Goal: Task Accomplishment & Management: Complete application form

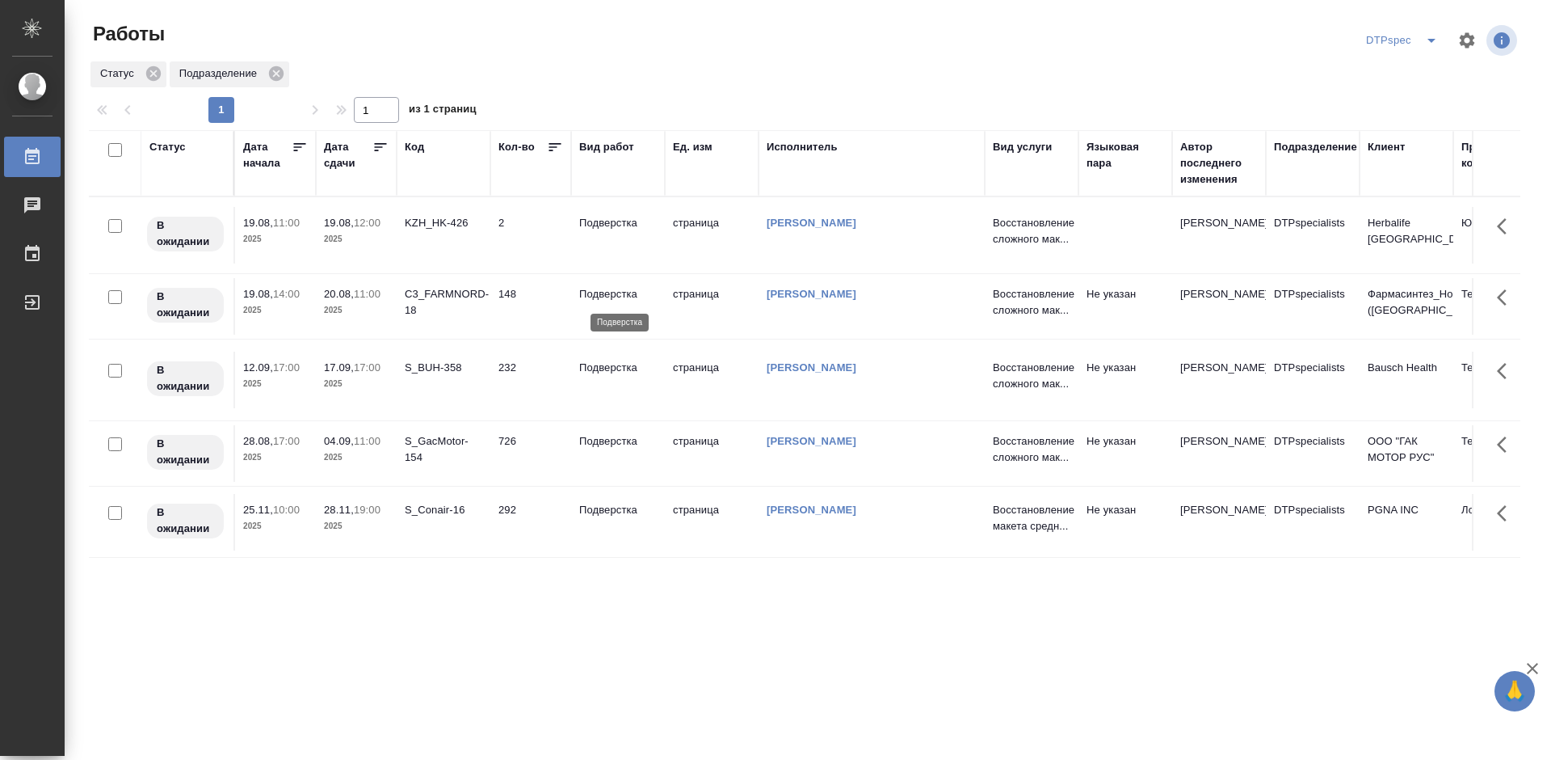
click at [615, 292] on p "Подверстка" at bounding box center [618, 294] width 78 height 16
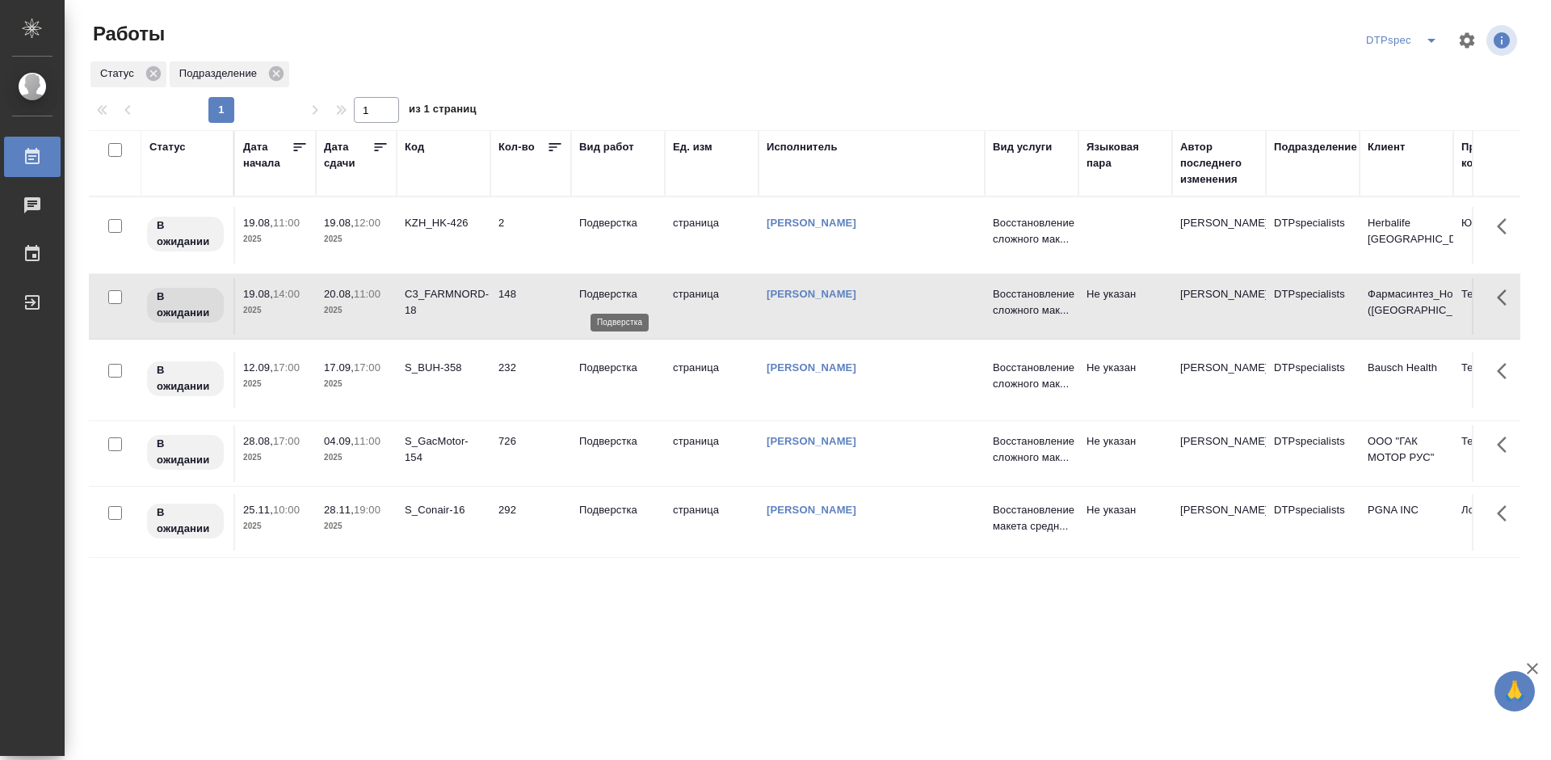
click at [615, 292] on p "Подверстка" at bounding box center [618, 294] width 78 height 16
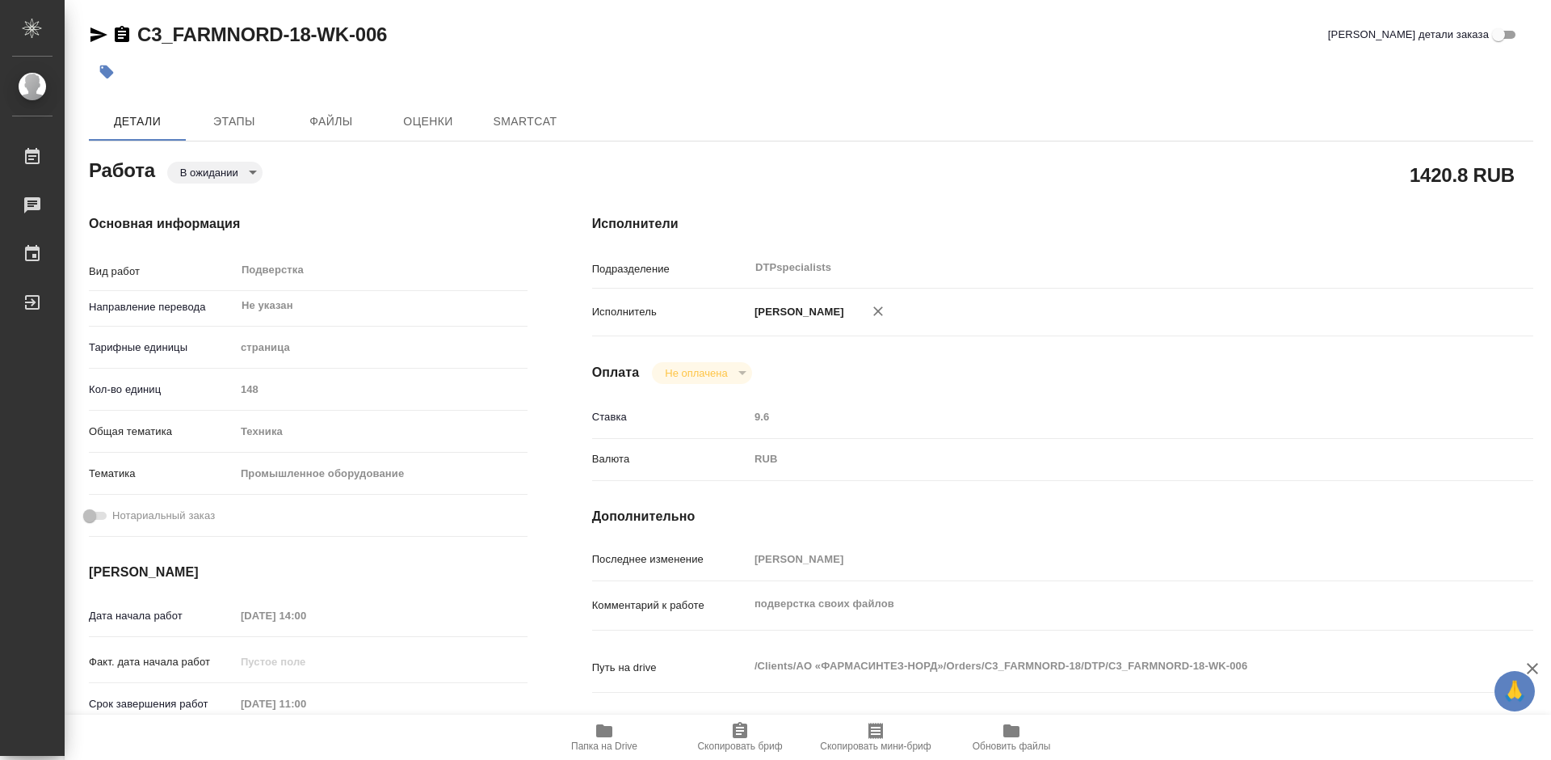
type textarea "x"
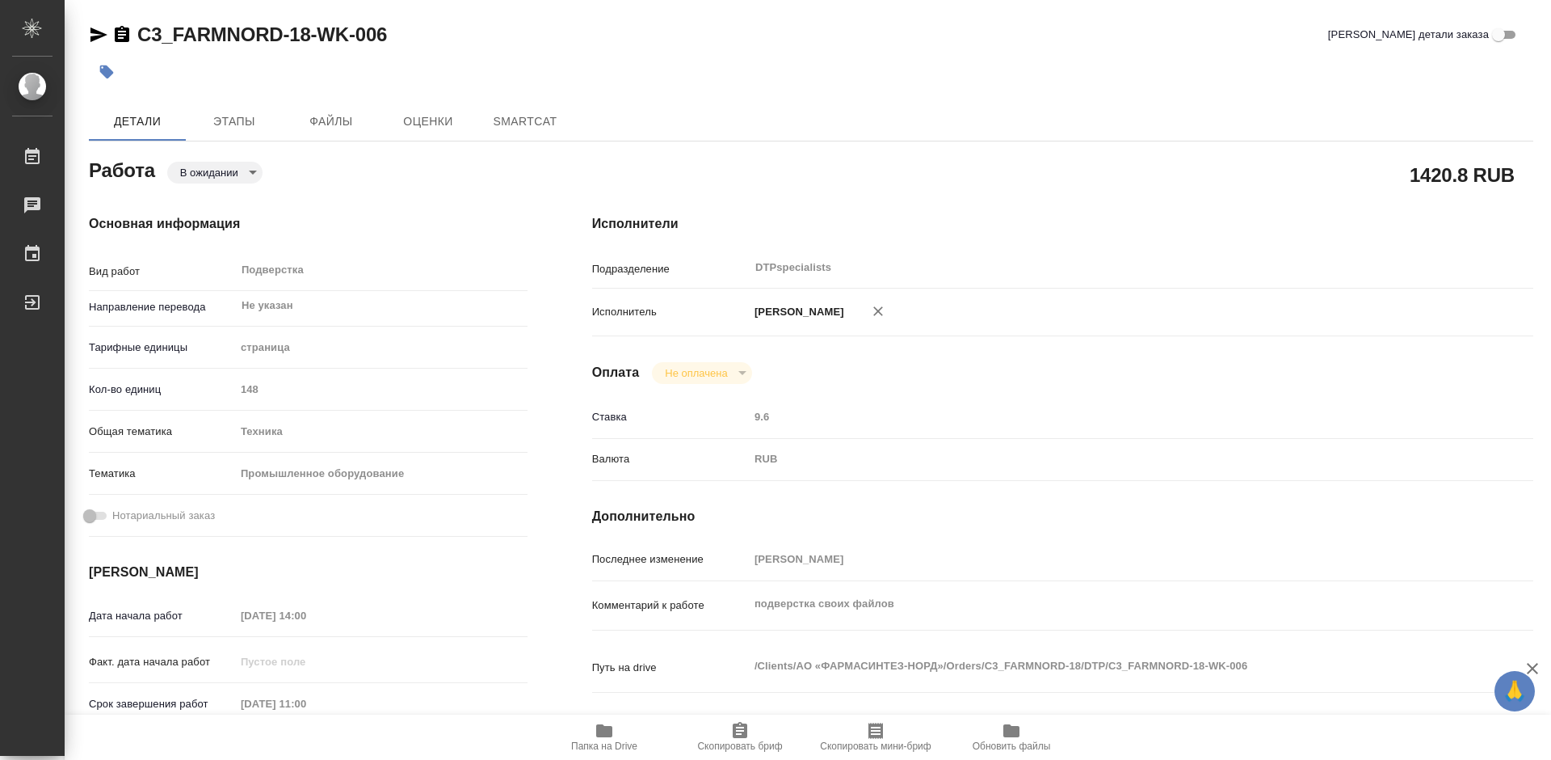
type textarea "x"
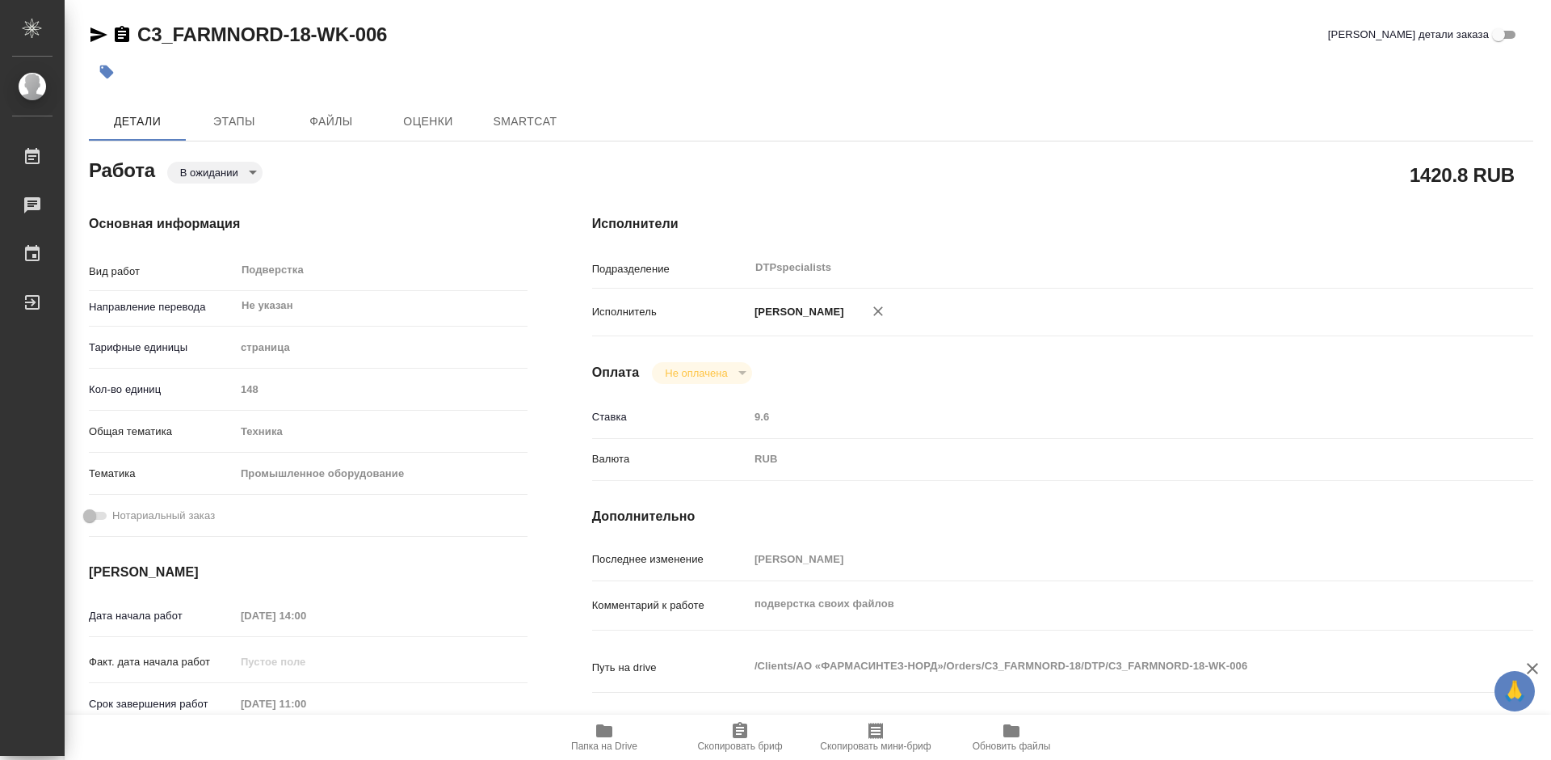
type textarea "x"
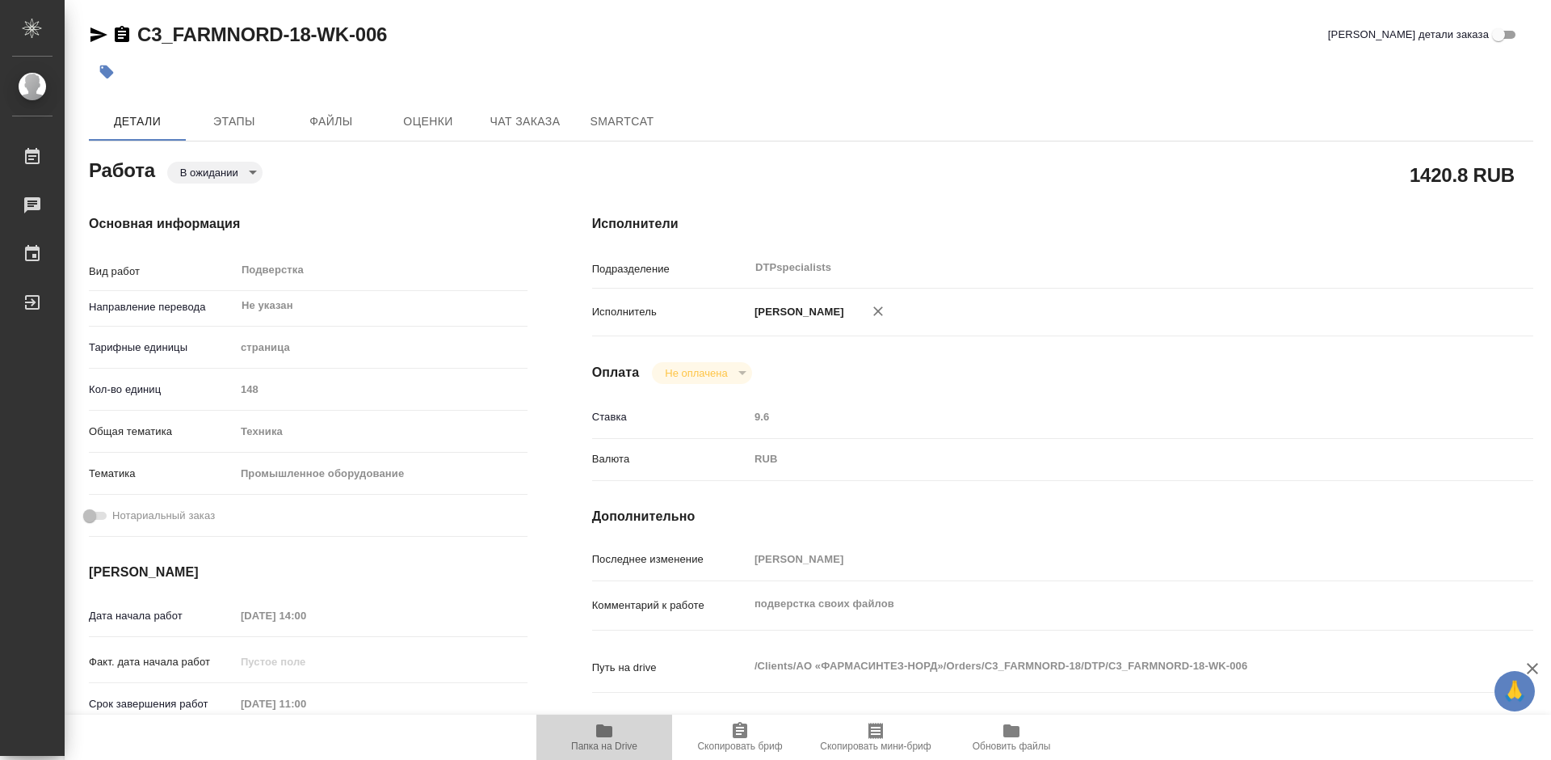
click at [595, 738] on icon "button" at bounding box center [604, 730] width 19 height 19
type textarea "x"
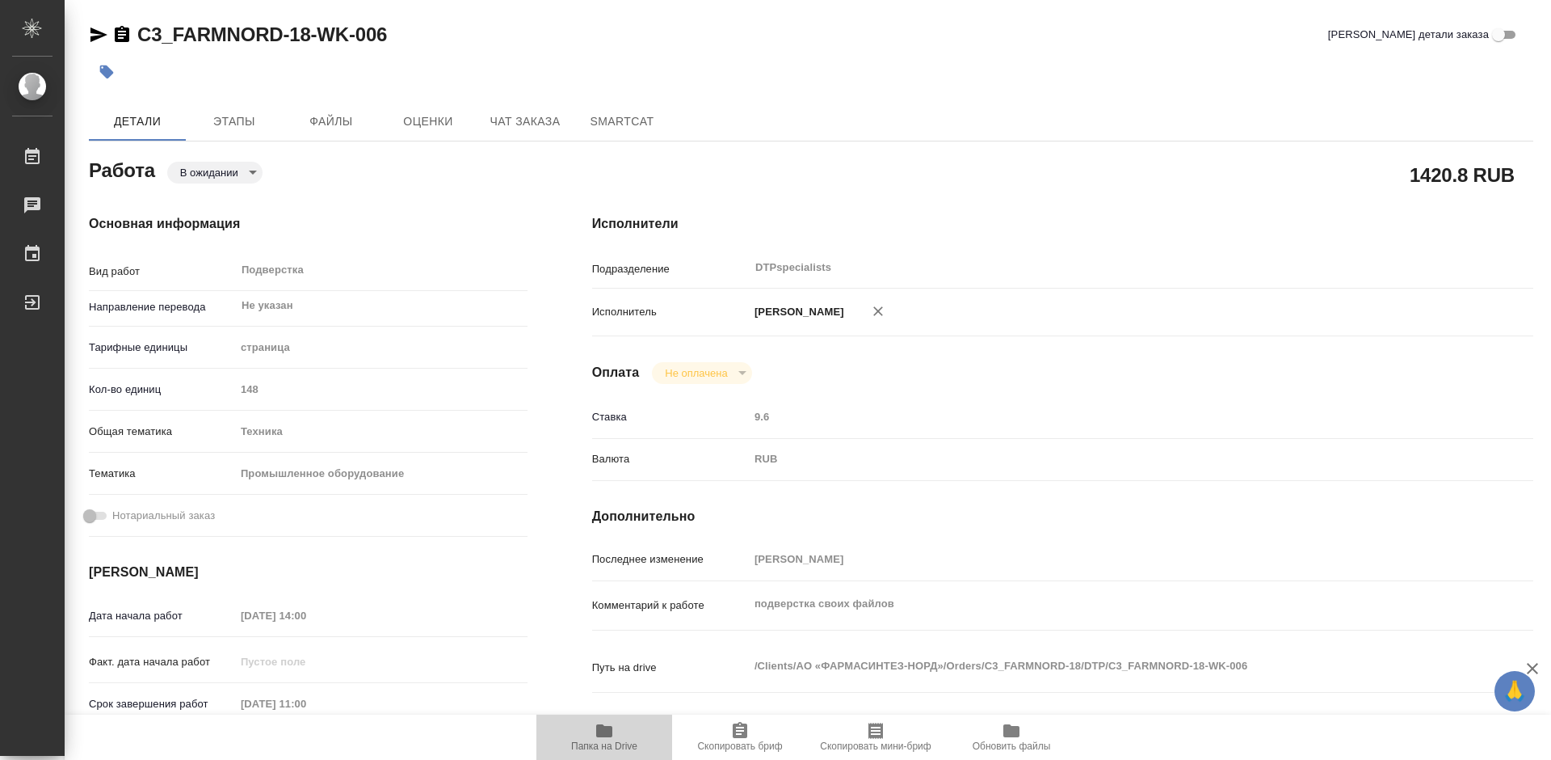
type textarea "x"
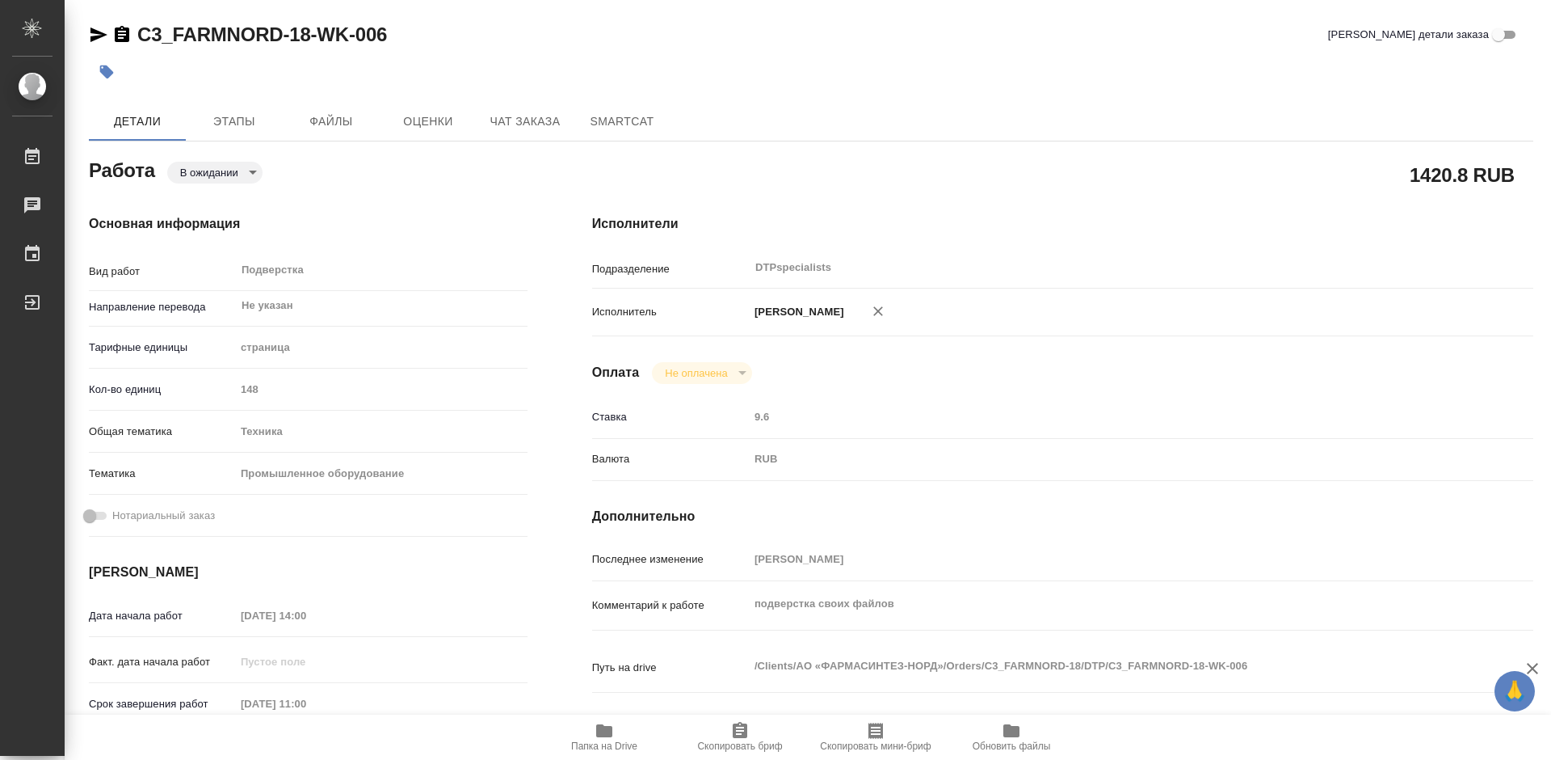
type textarea "x"
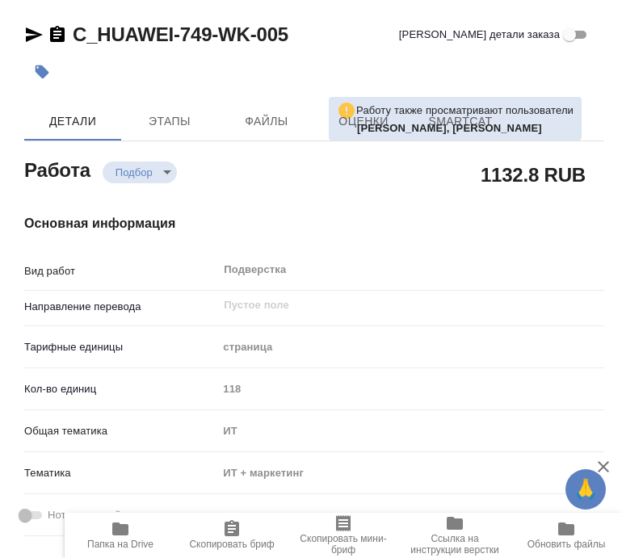
type textarea "x"
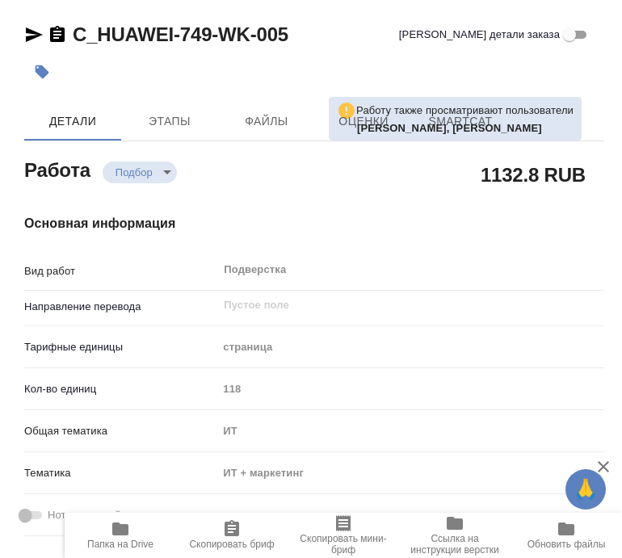
type textarea "x"
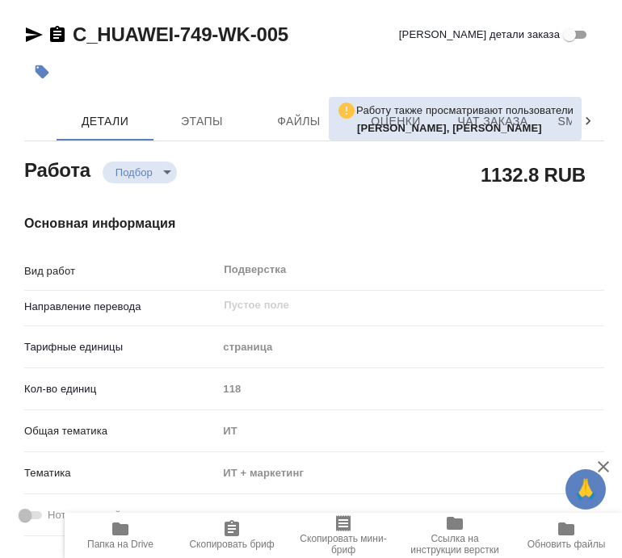
type textarea "x"
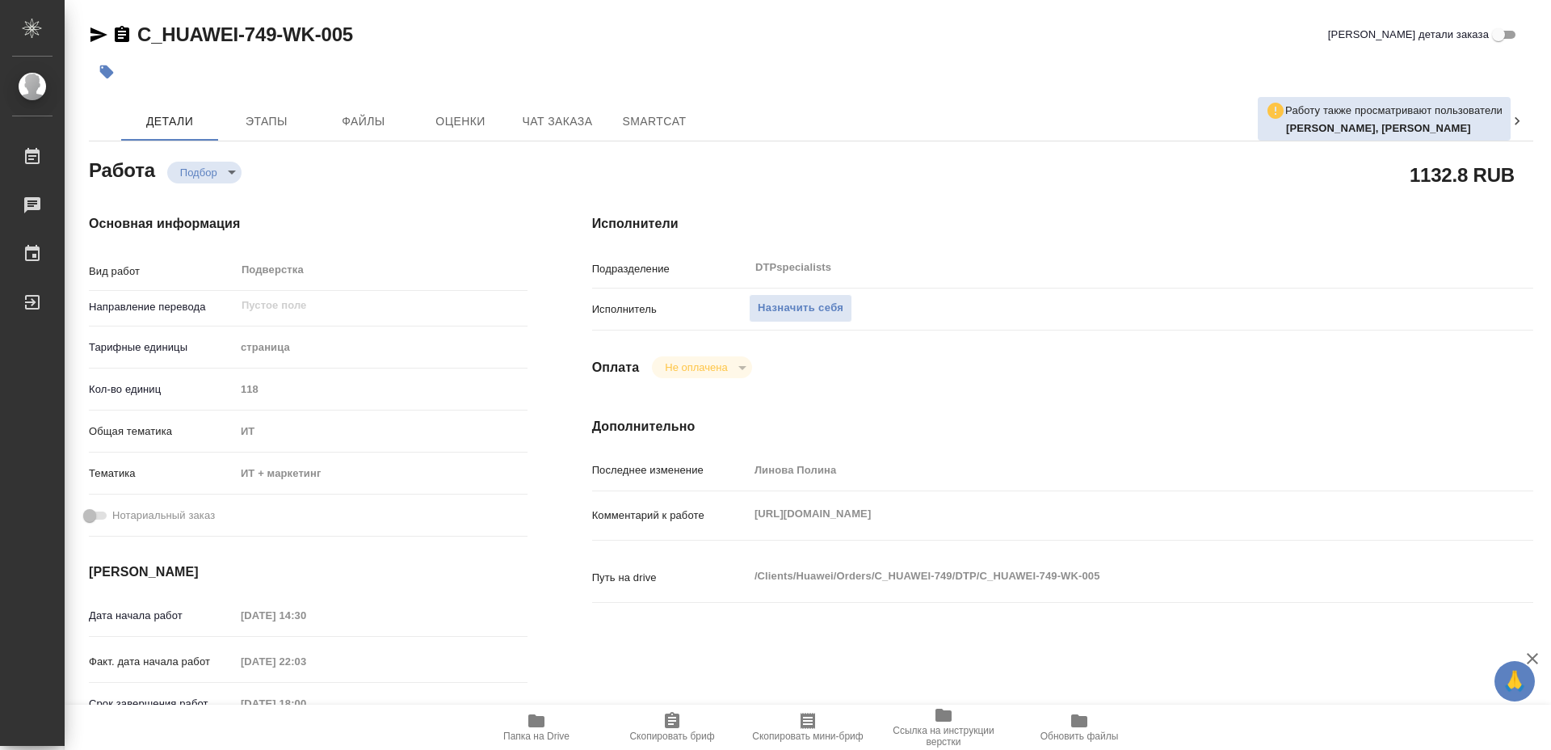
type textarea "x"
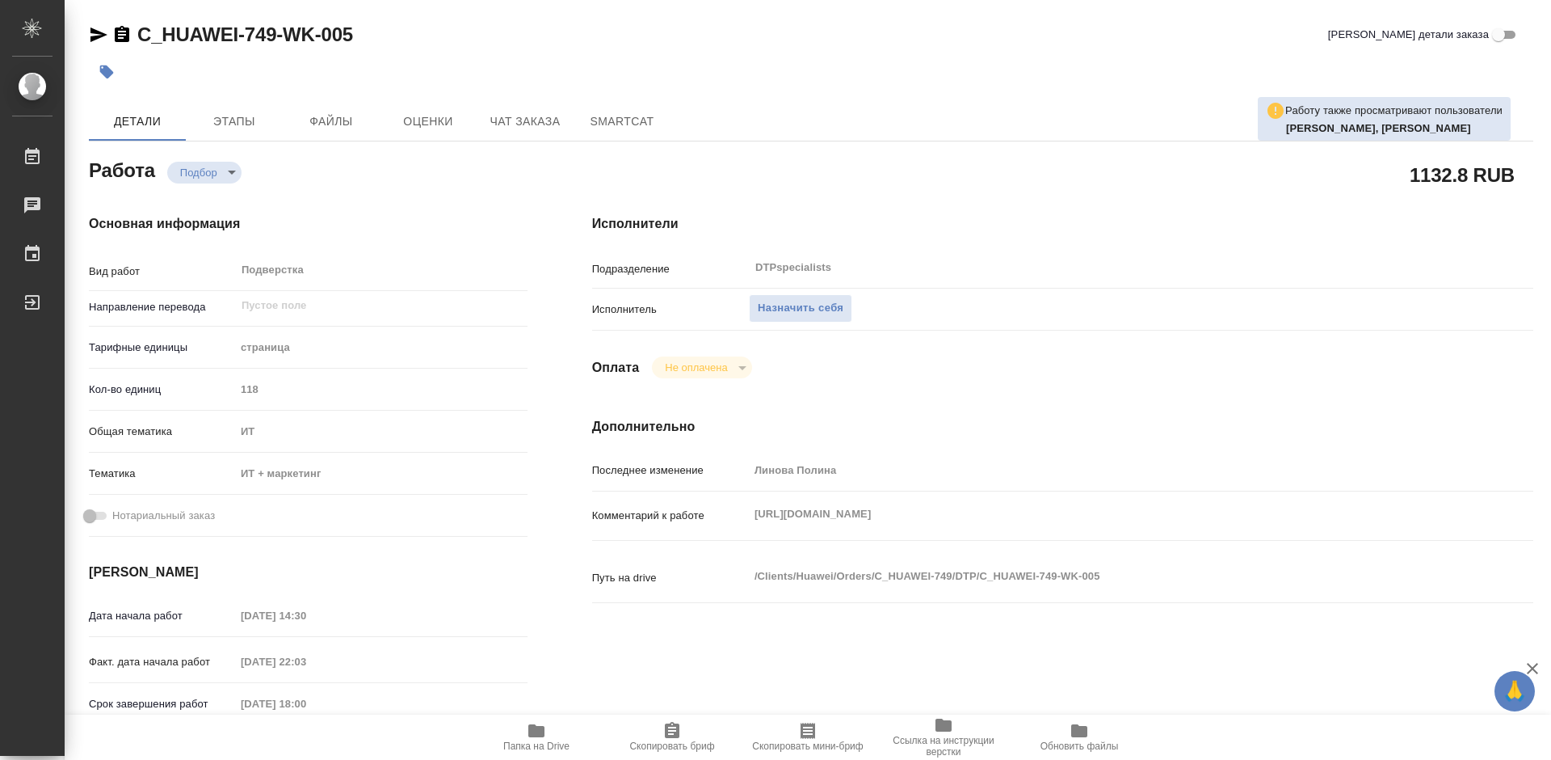
type textarea "x"
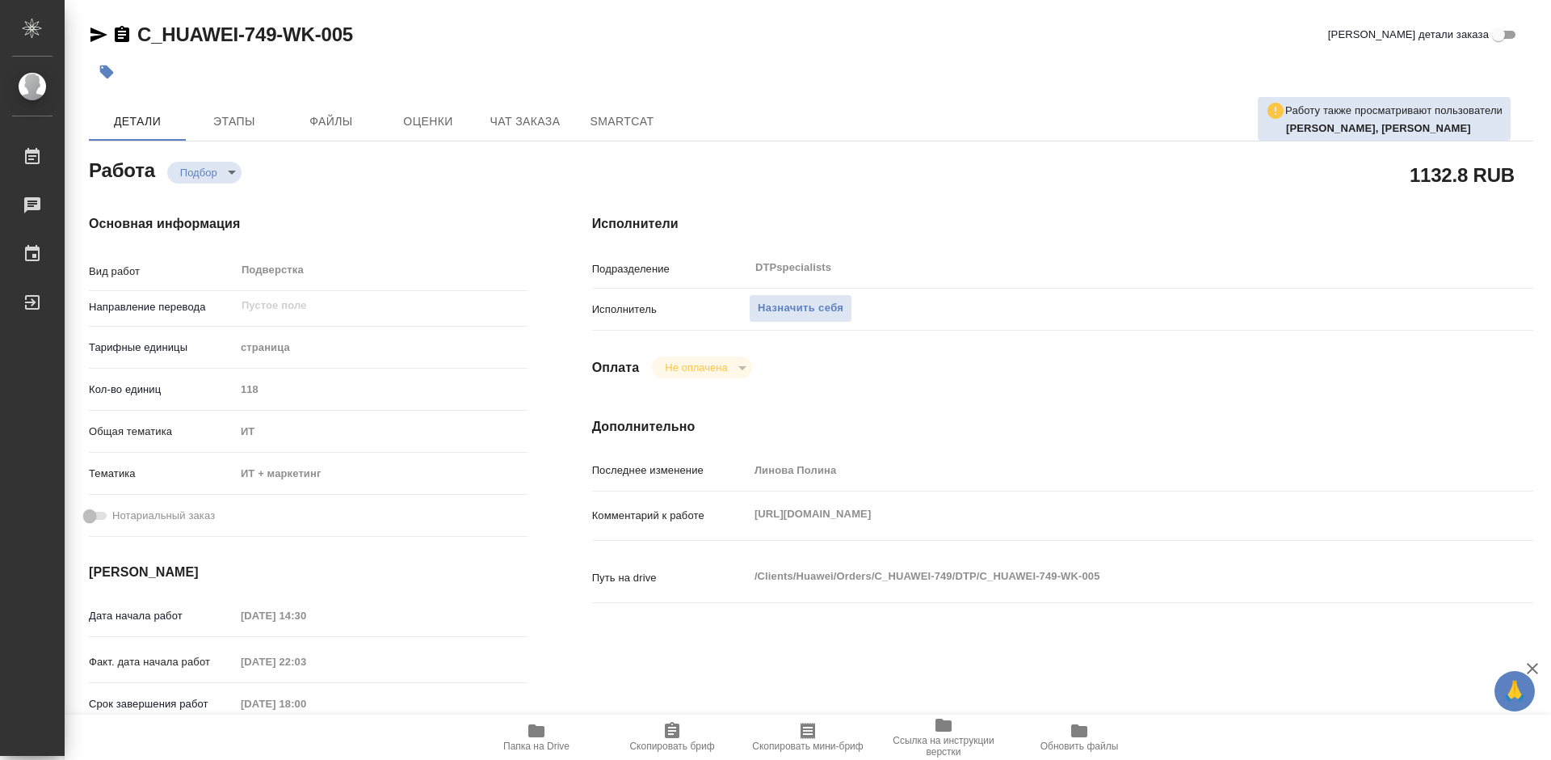
type textarea "x"
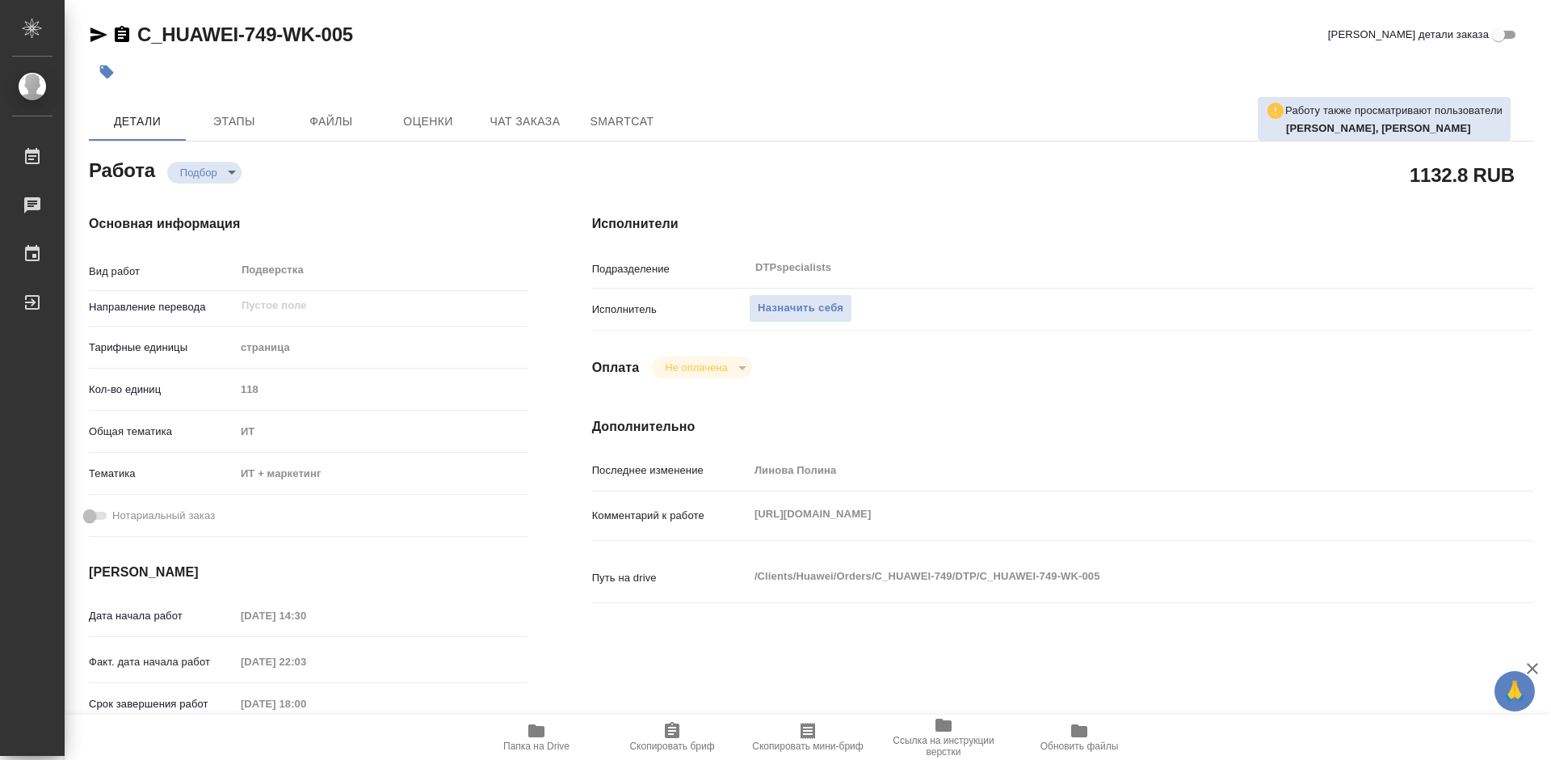
type textarea "x"
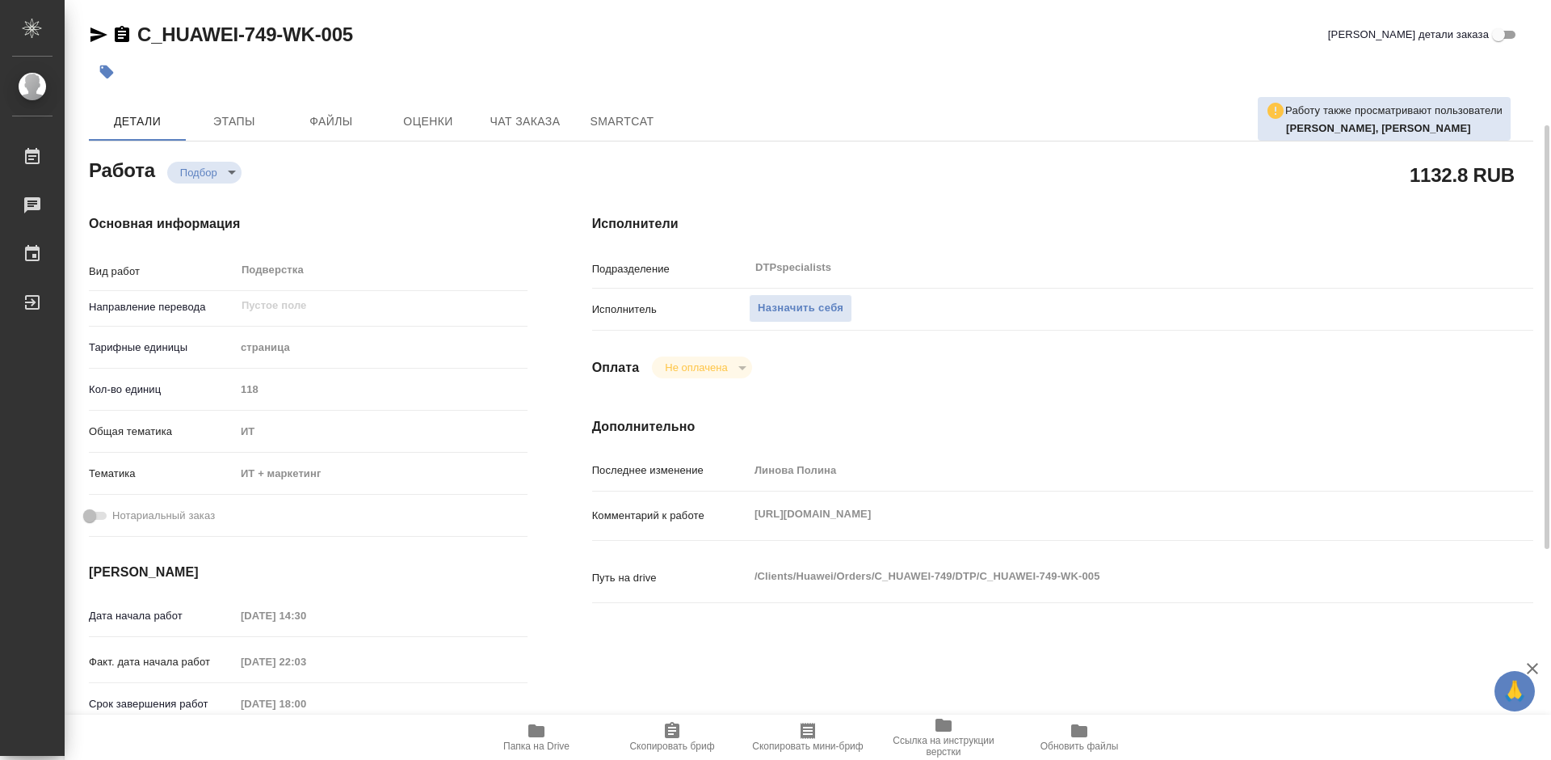
scroll to position [162, 0]
type textarea "x"
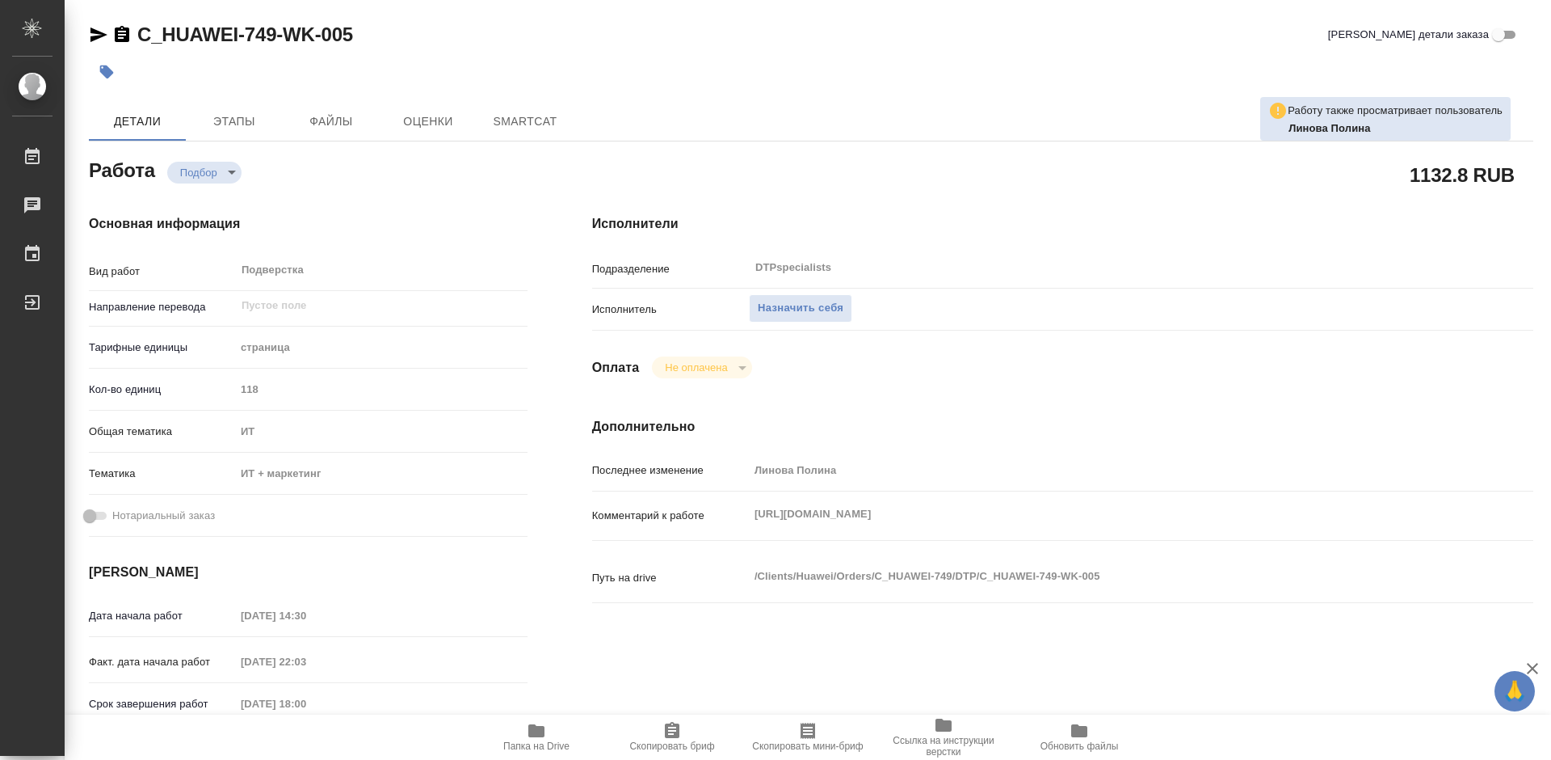
type textarea "x"
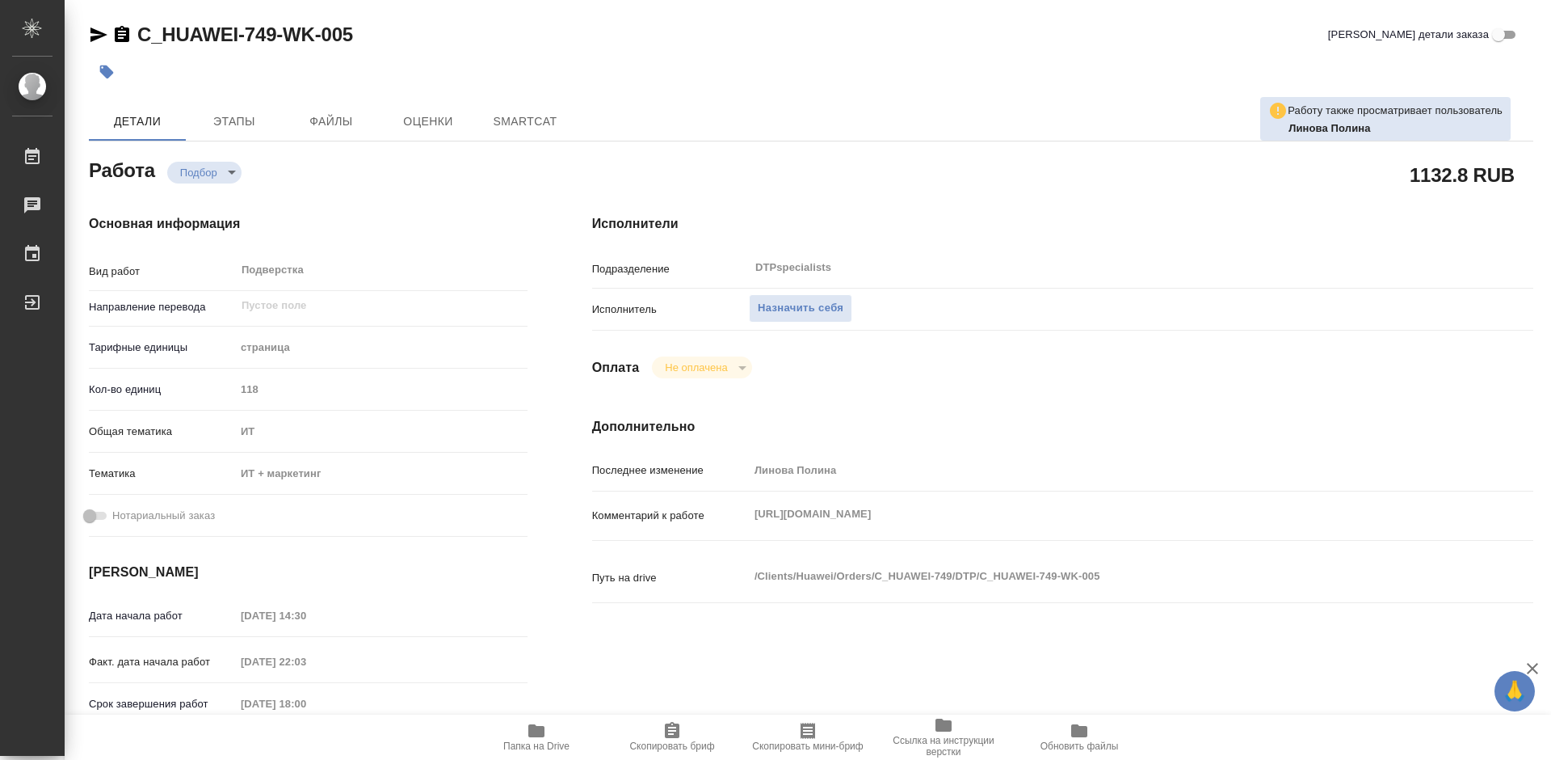
type textarea "x"
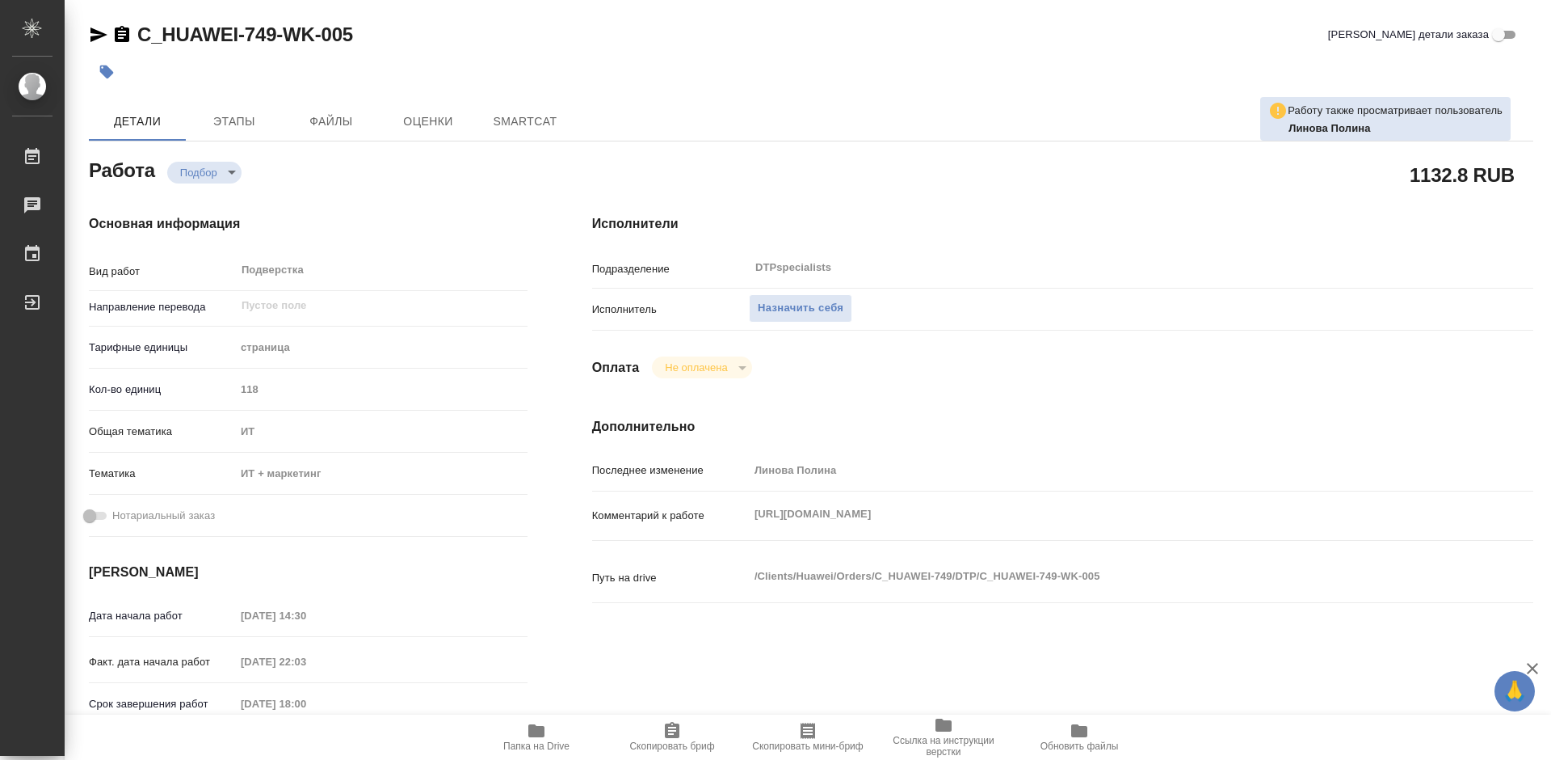
type textarea "x"
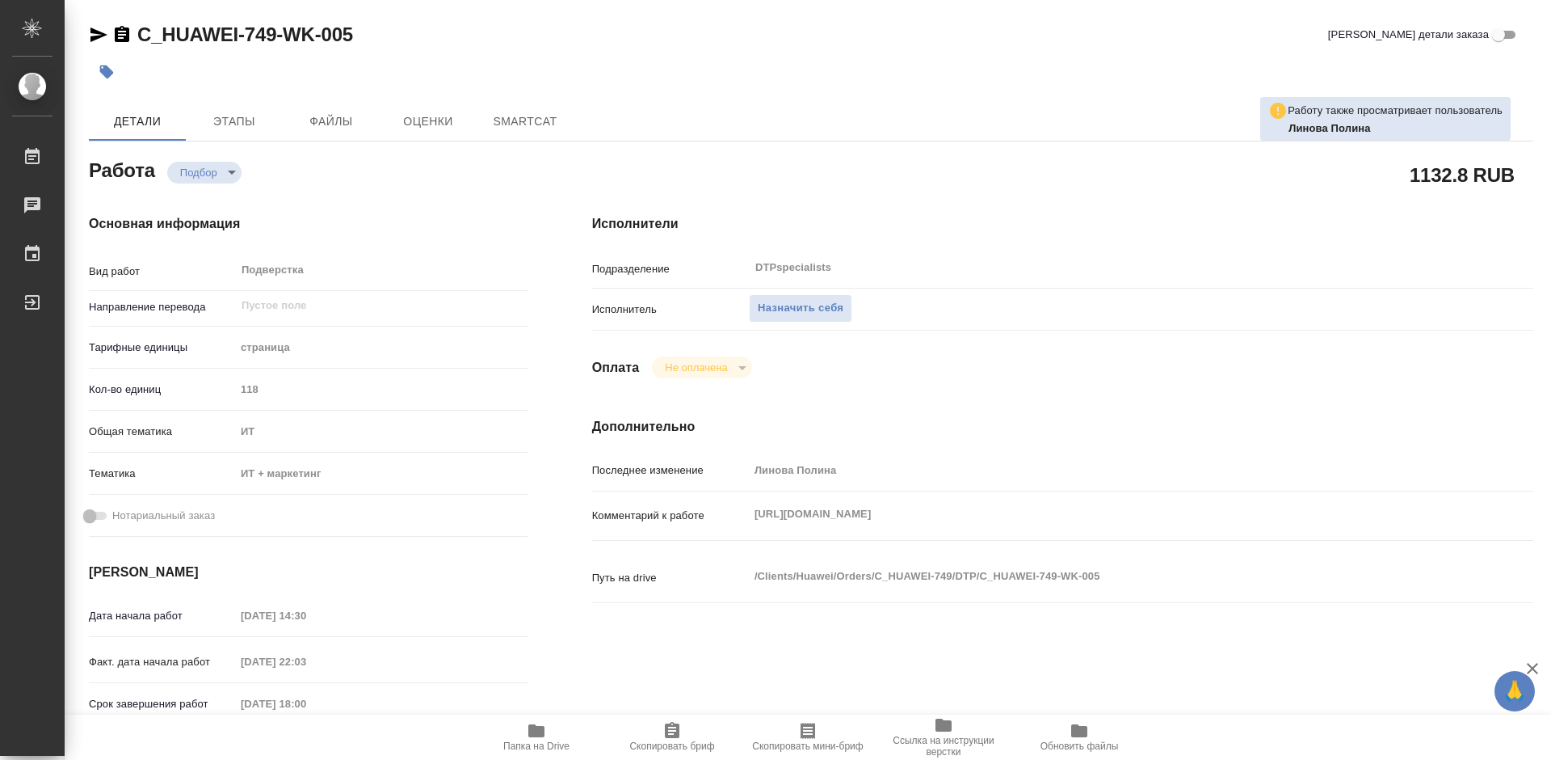
type textarea "x"
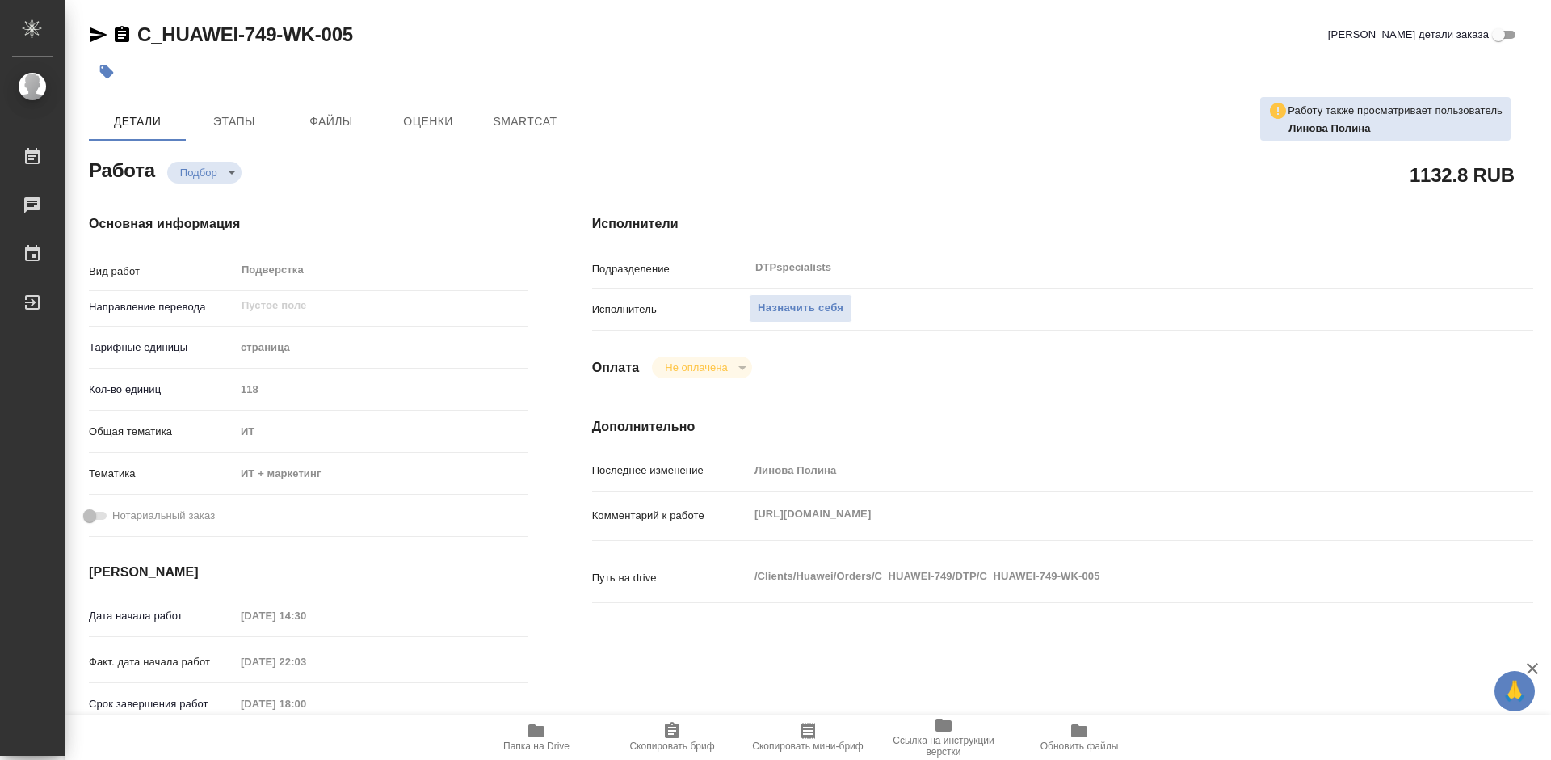
type textarea "x"
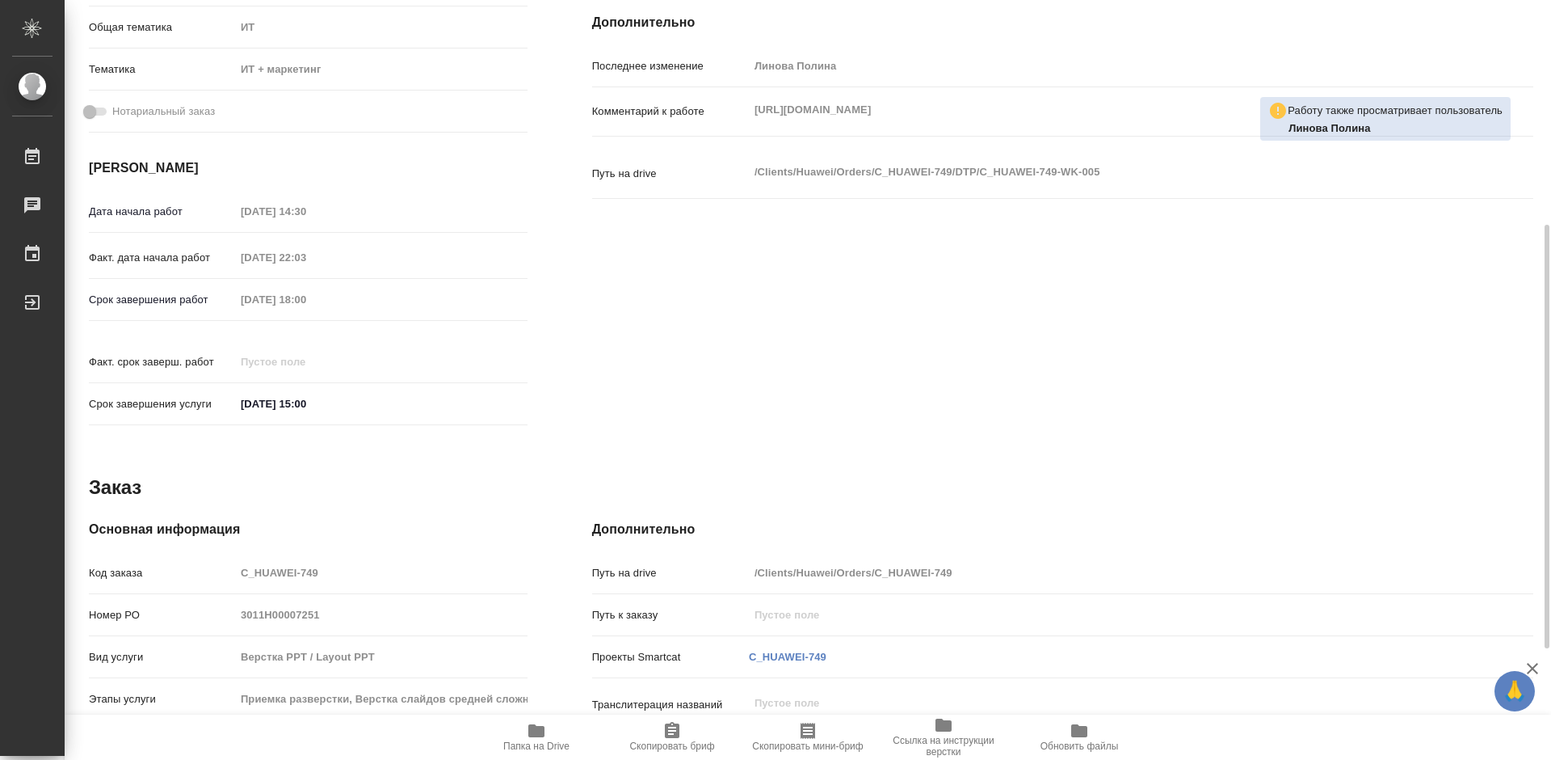
type textarea "x"
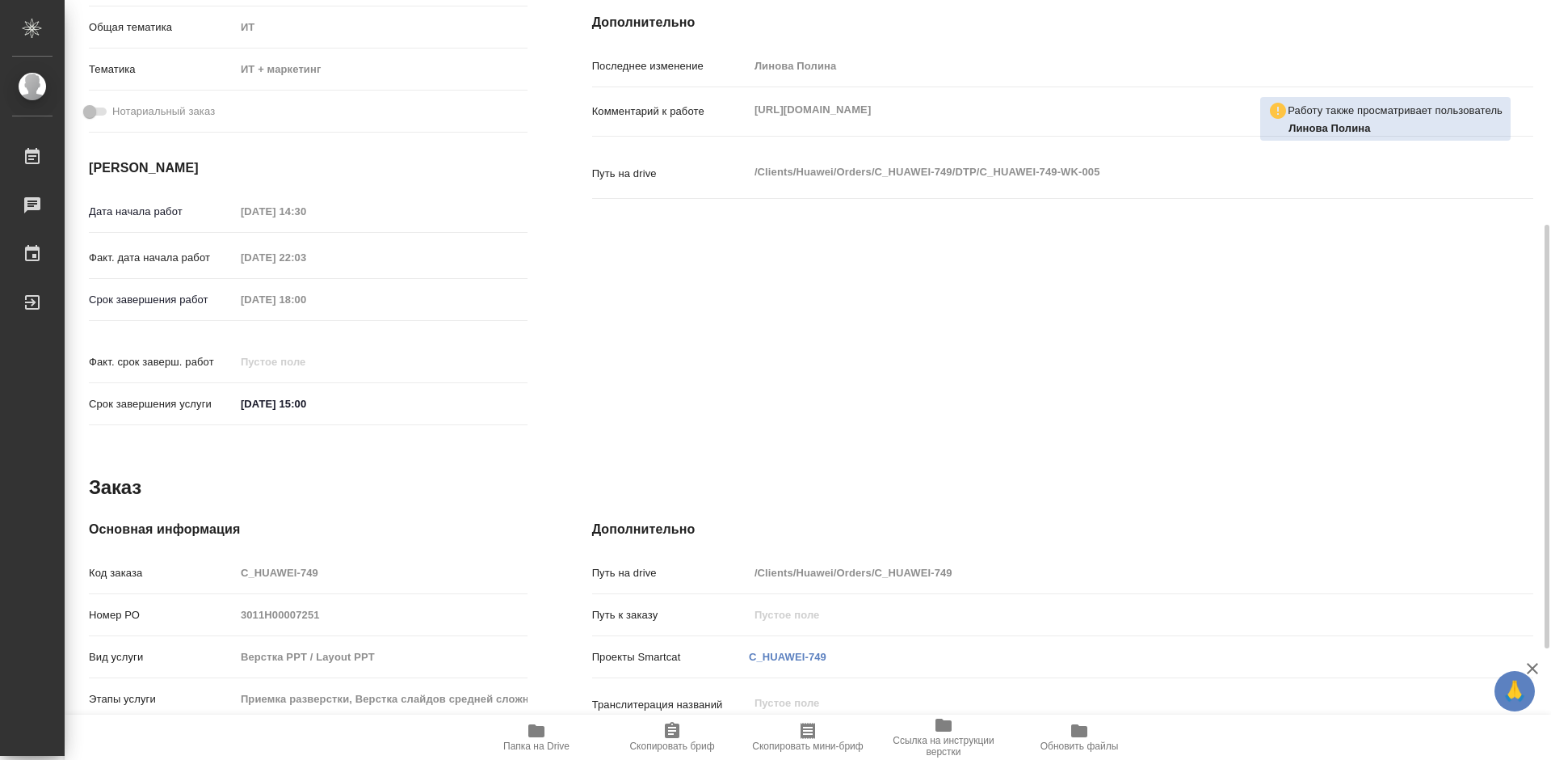
scroll to position [603, 0]
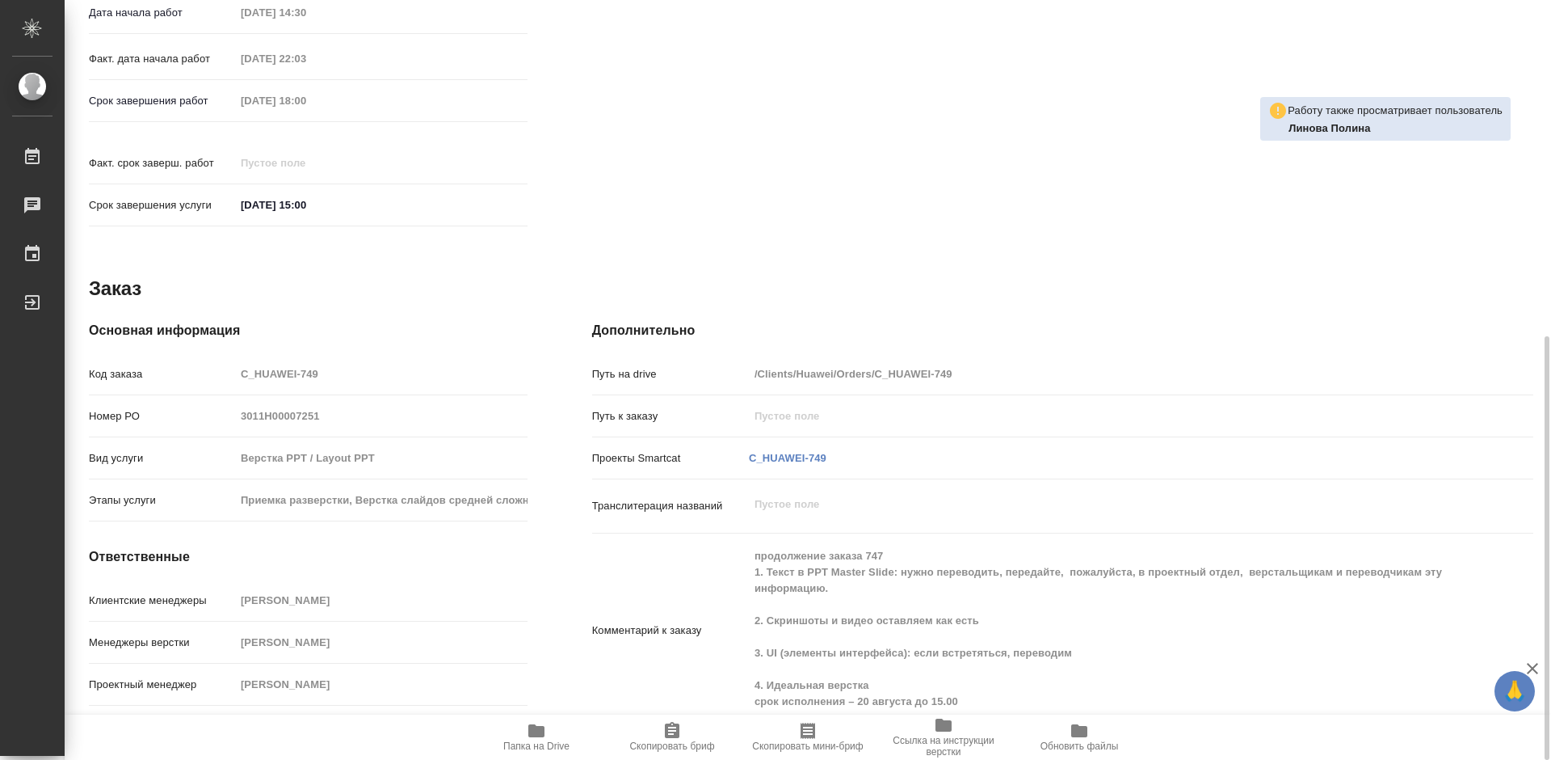
type textarea "x"
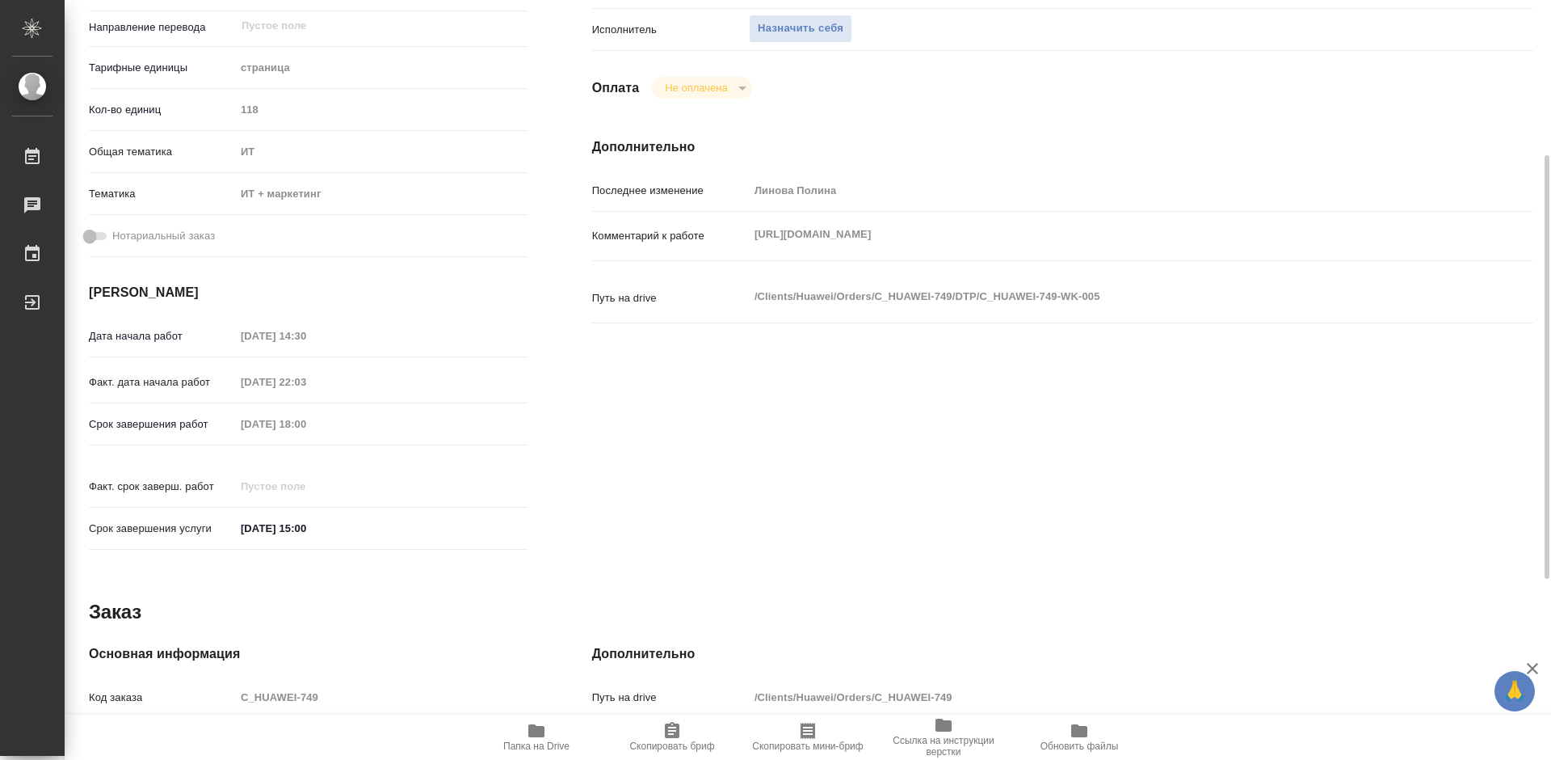
scroll to position [118, 0]
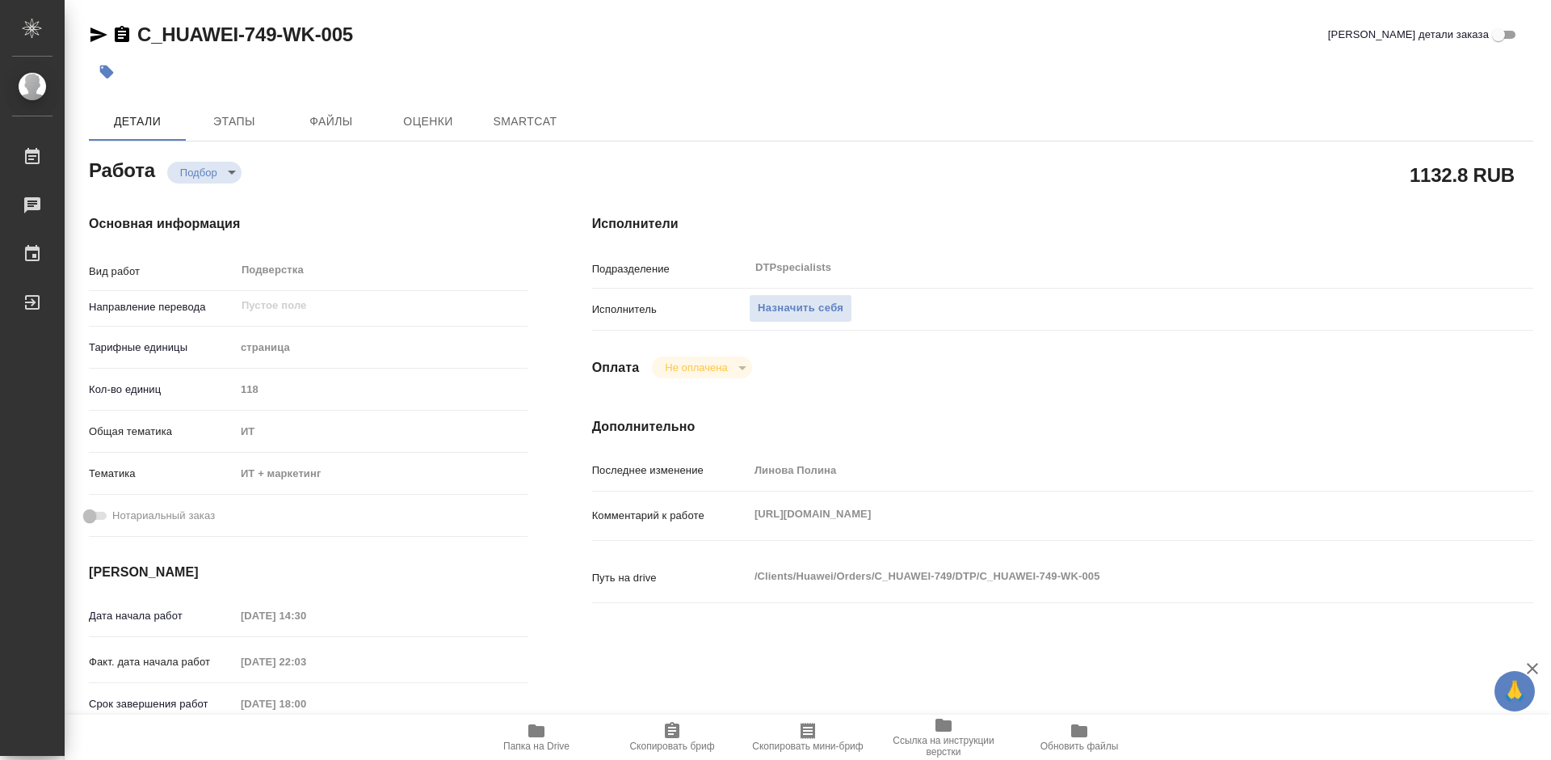
type textarea "x"
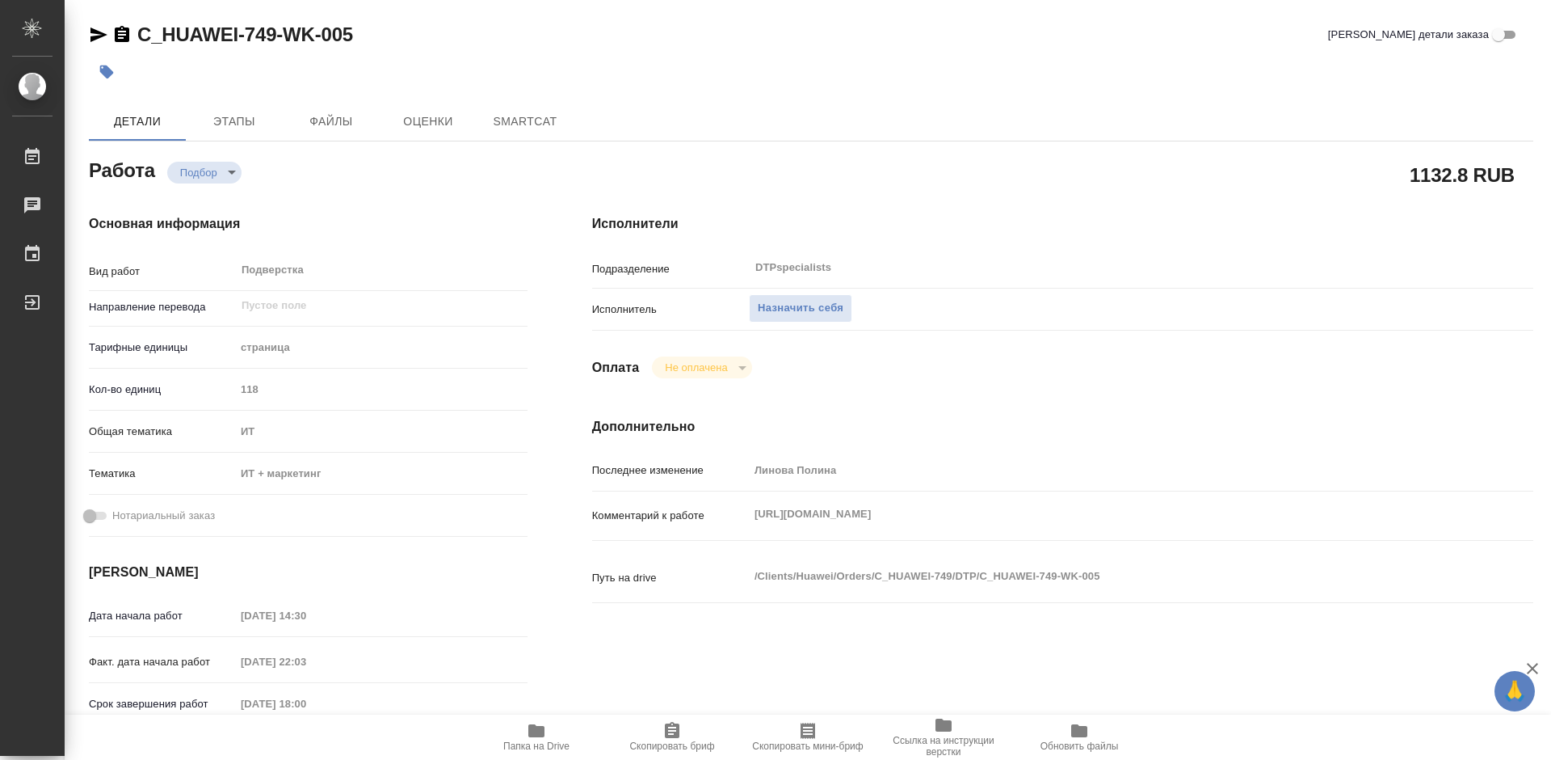
type textarea "x"
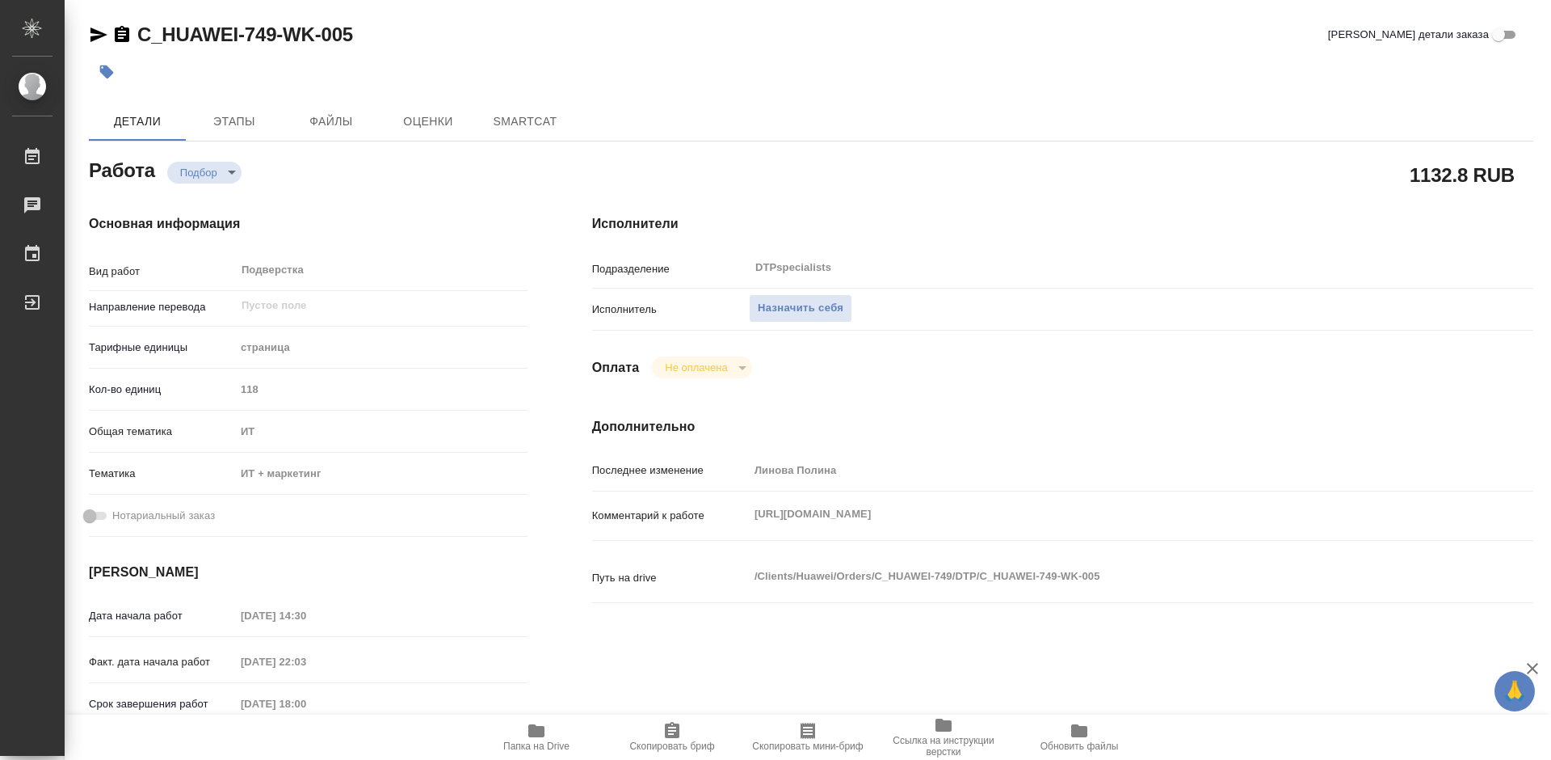
type textarea "x"
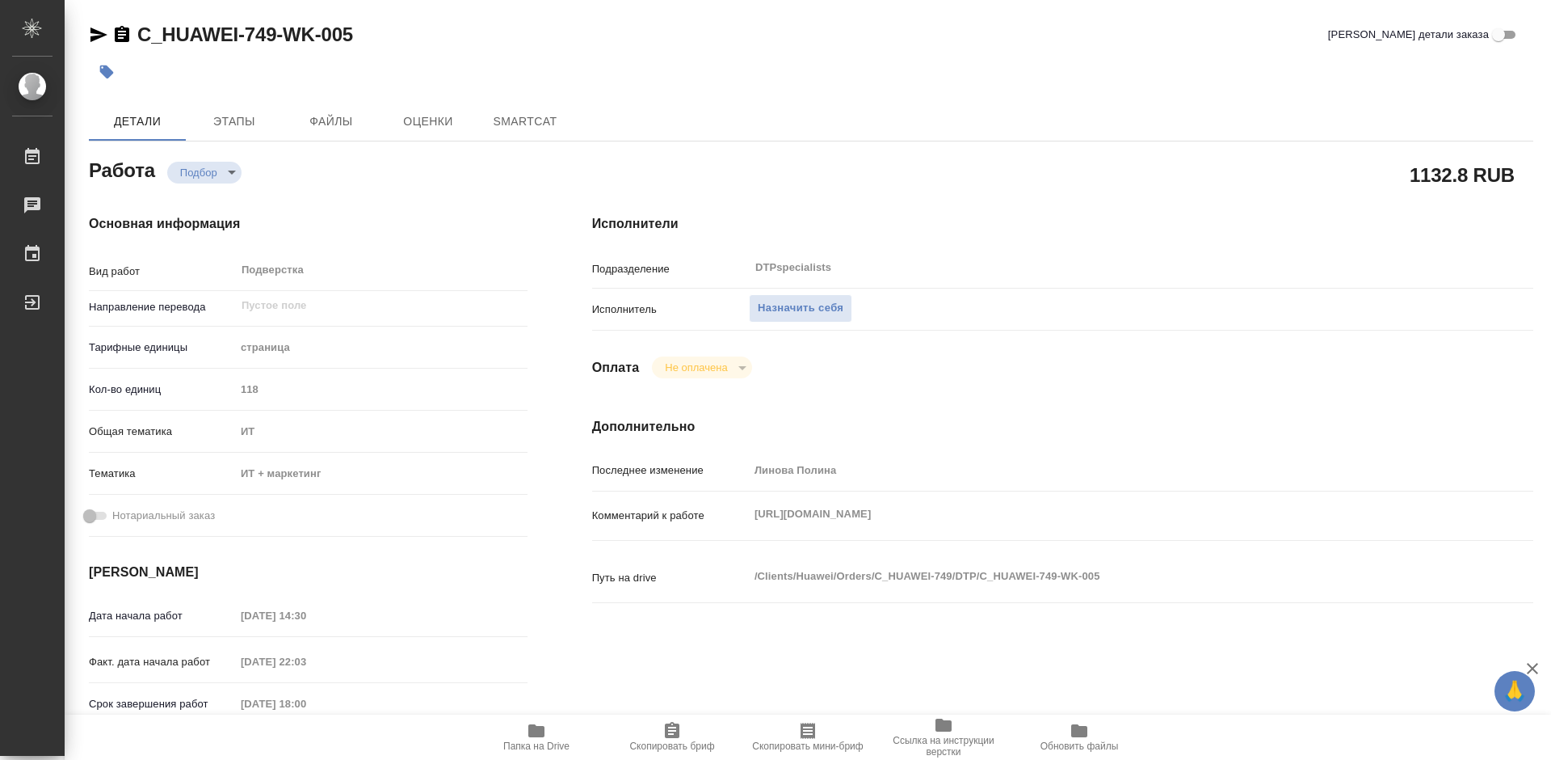
type textarea "x"
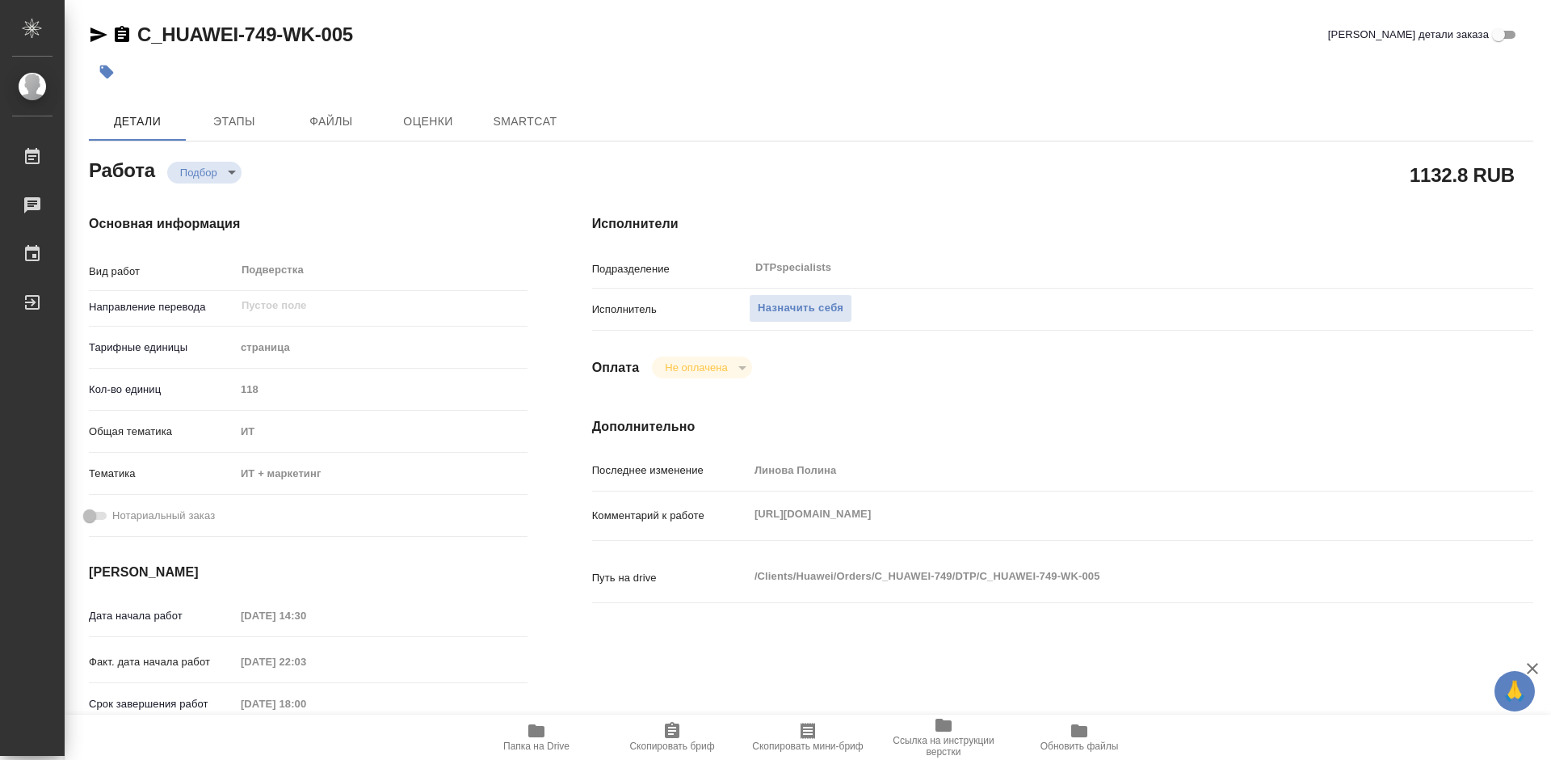
type textarea "x"
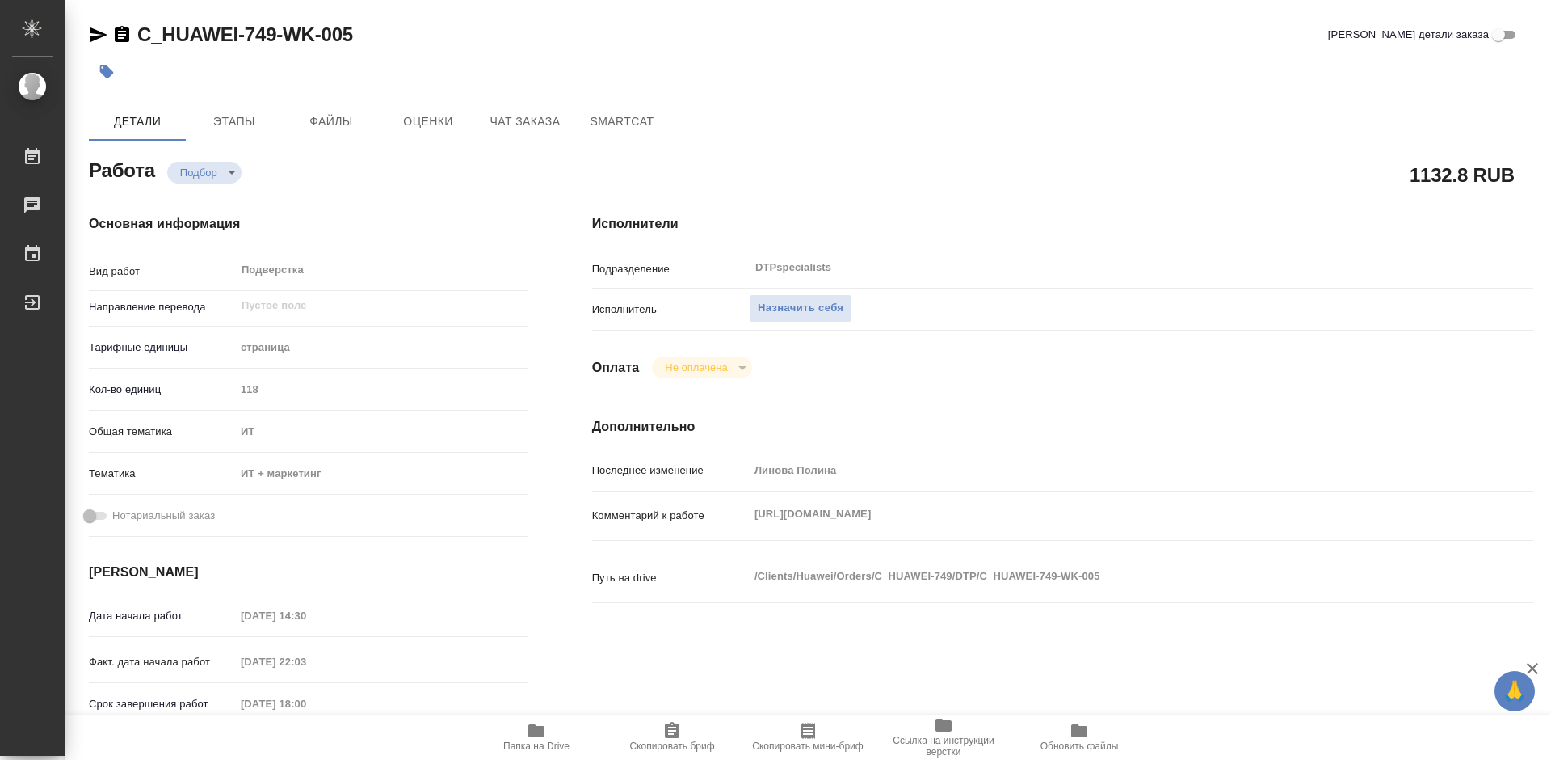
type textarea "x"
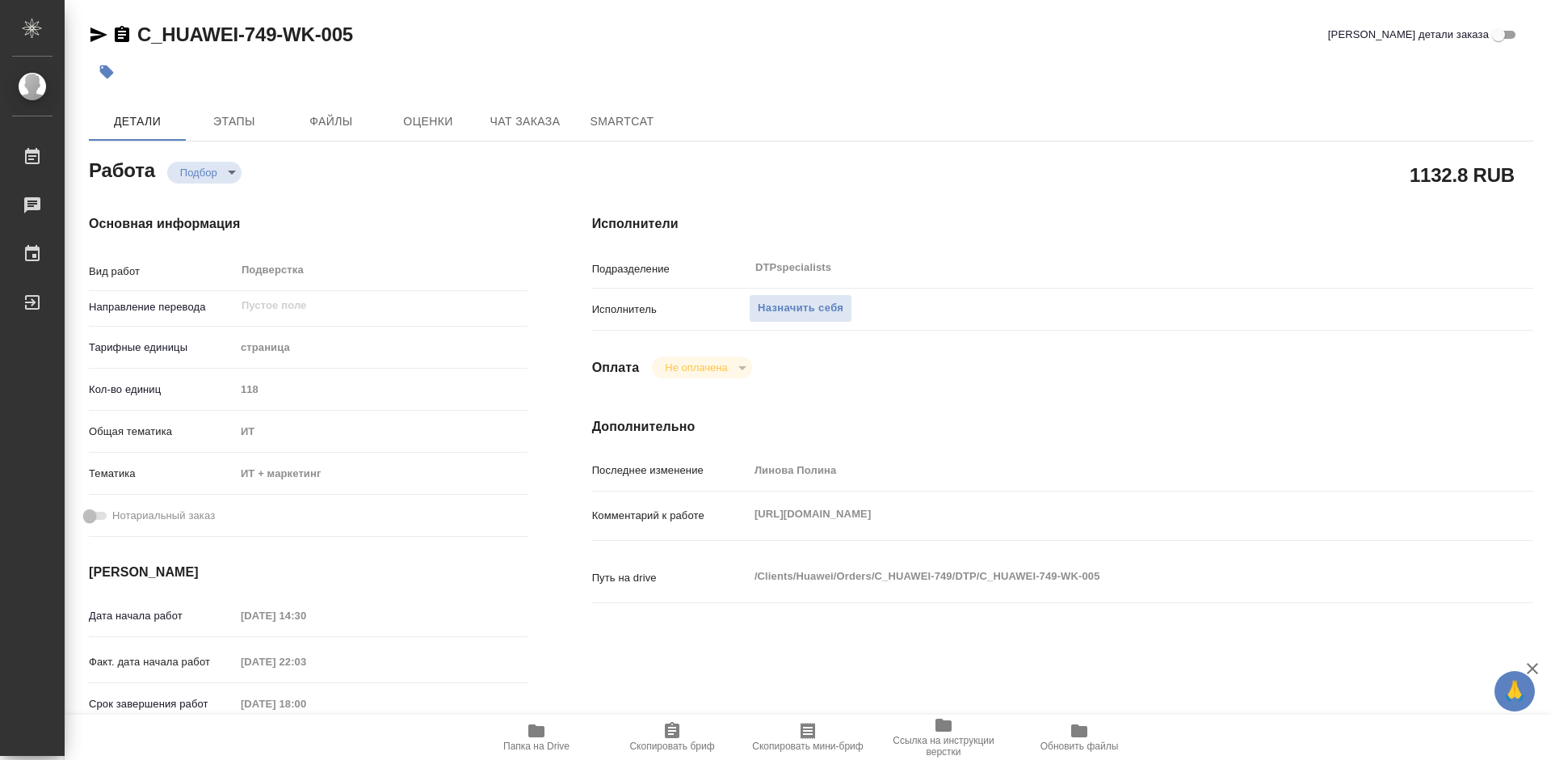
type textarea "x"
